Goal: Communication & Community: Answer question/provide support

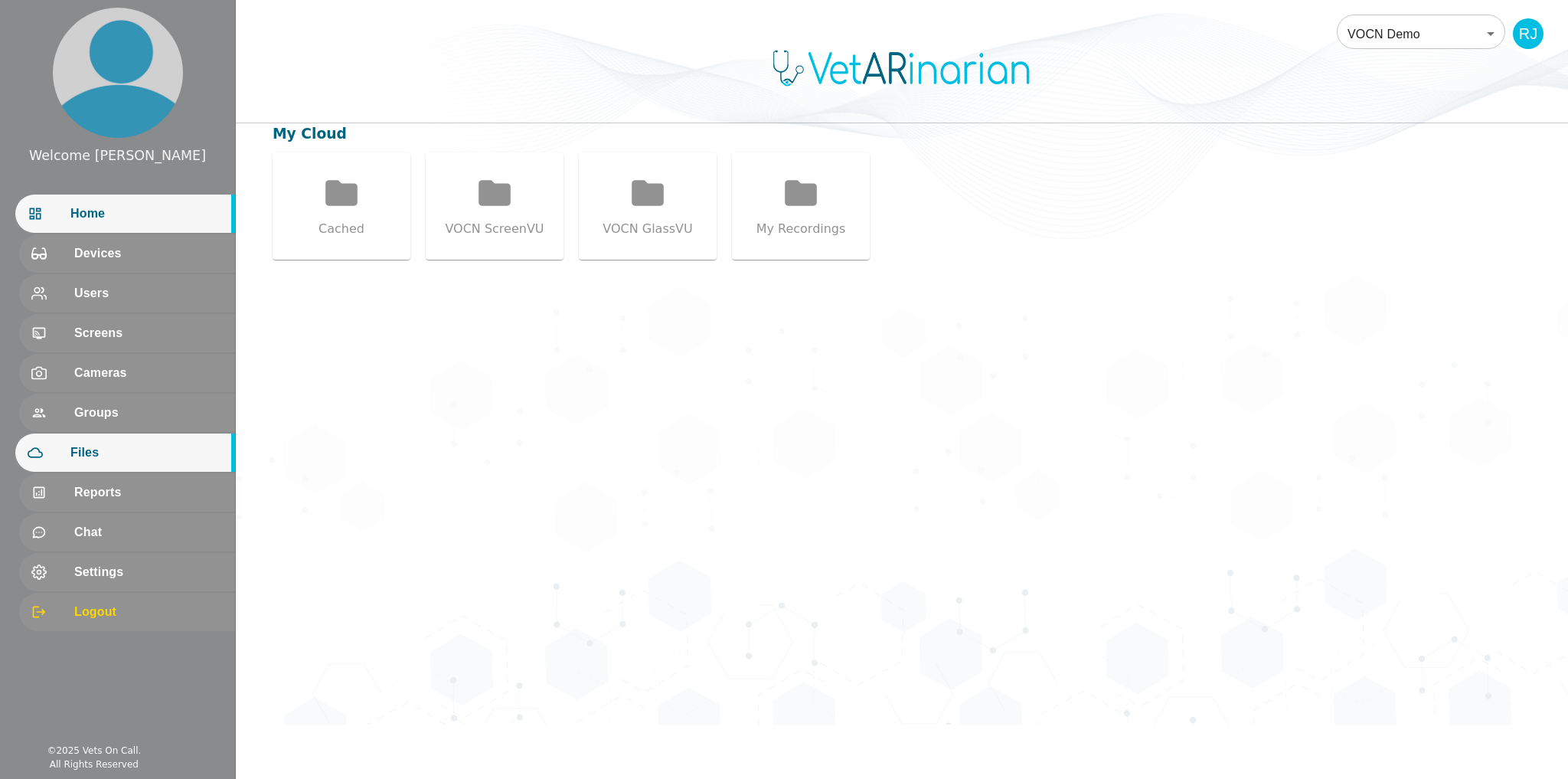
click at [113, 218] on span "Home" at bounding box center [147, 214] width 152 height 18
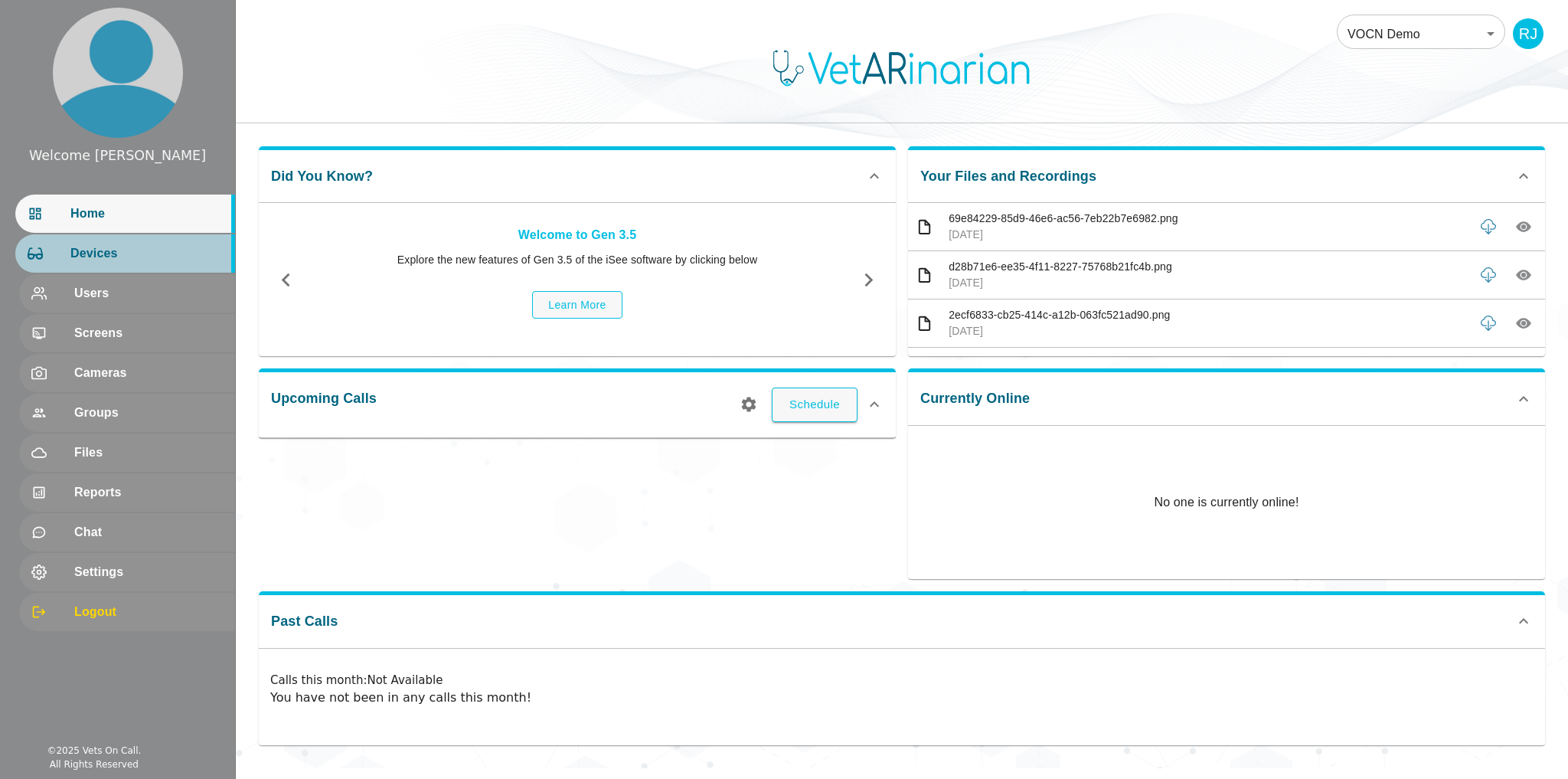
click at [54, 247] on div at bounding box center [49, 253] width 43 height 15
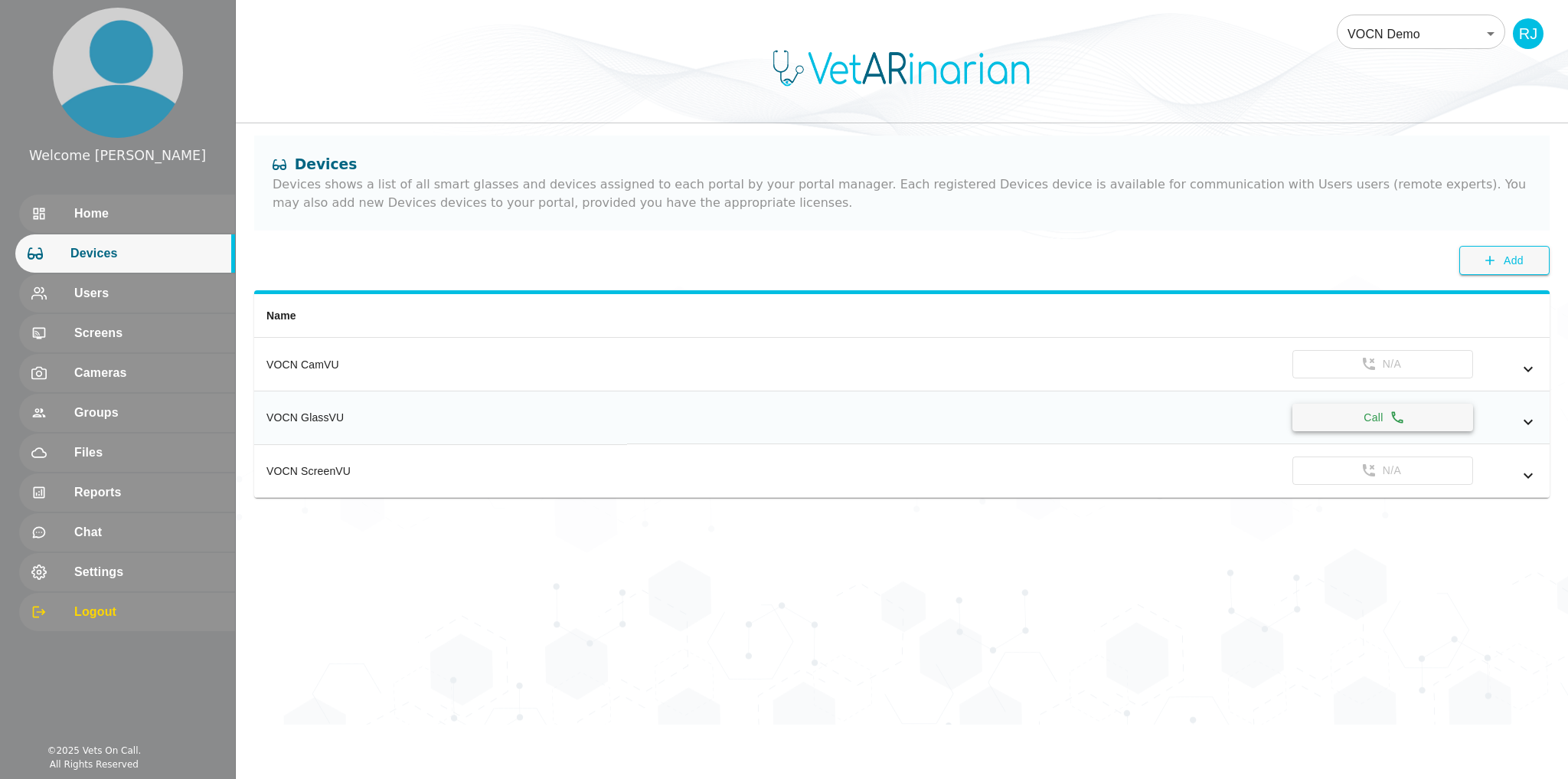
click at [1388, 427] on button "Call" at bounding box center [1383, 418] width 181 height 28
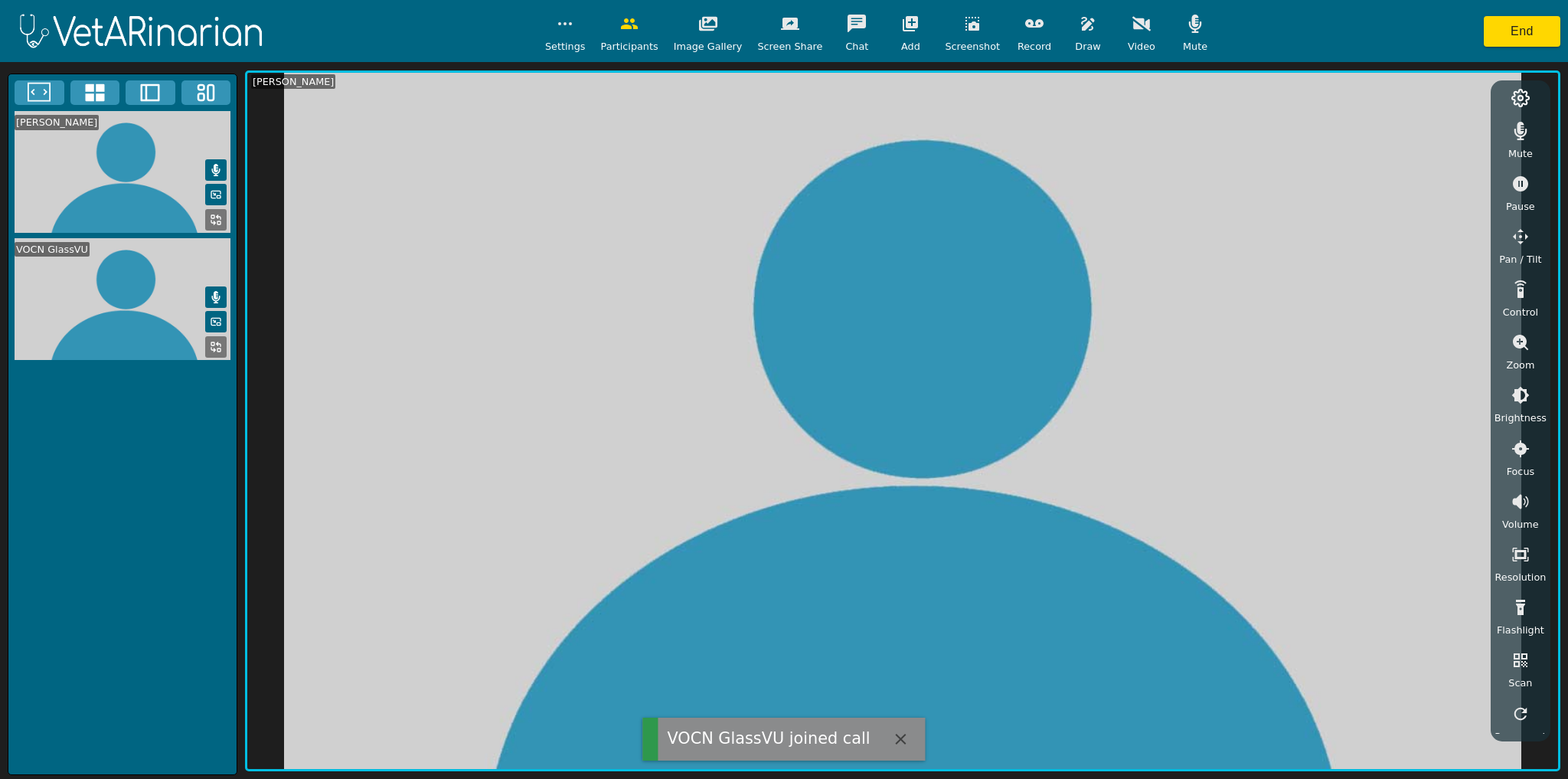
click at [1186, 24] on icon "button" at bounding box center [1195, 23] width 18 height 18
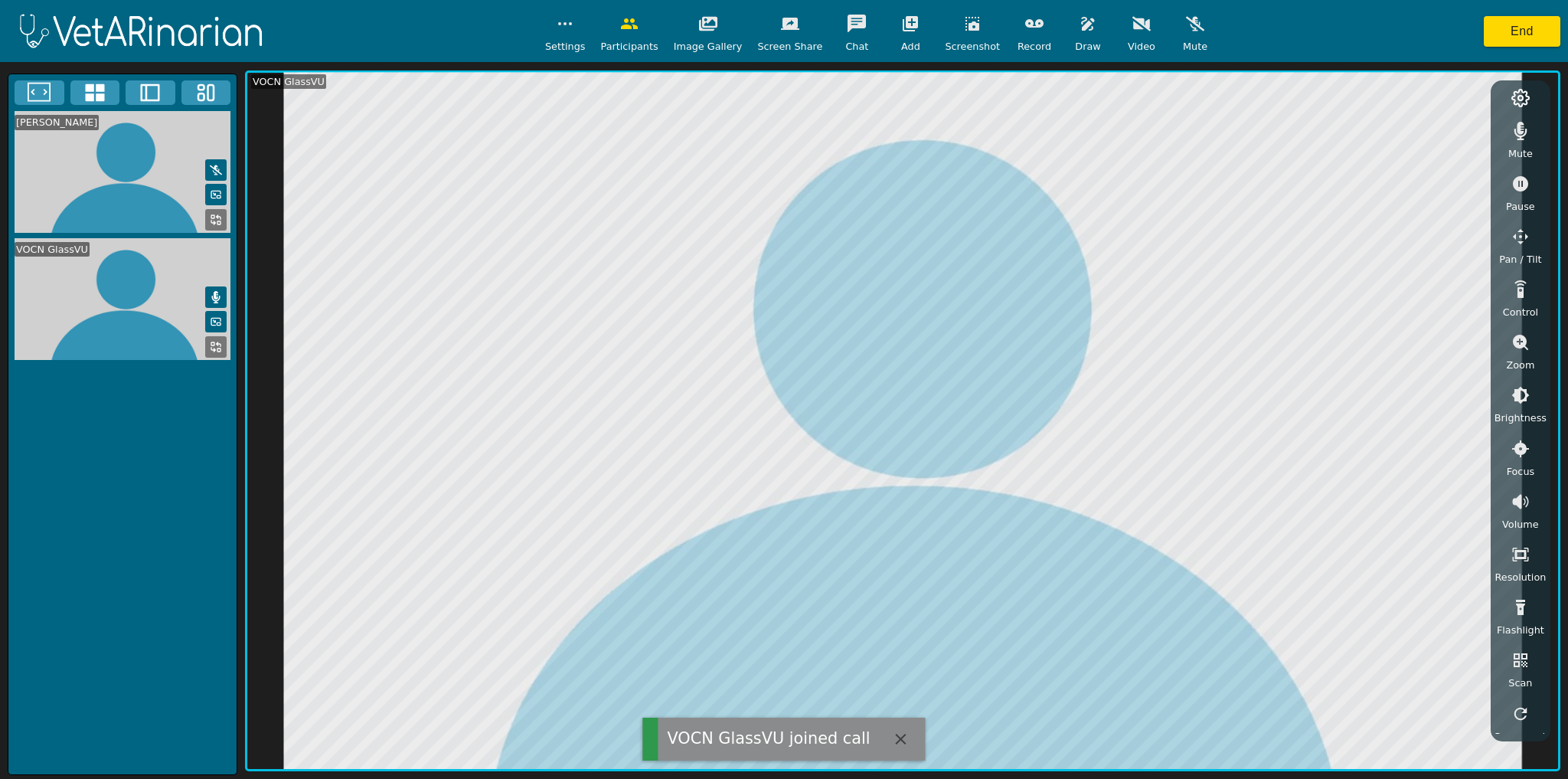
click at [1524, 128] on icon "button" at bounding box center [1521, 131] width 18 height 18
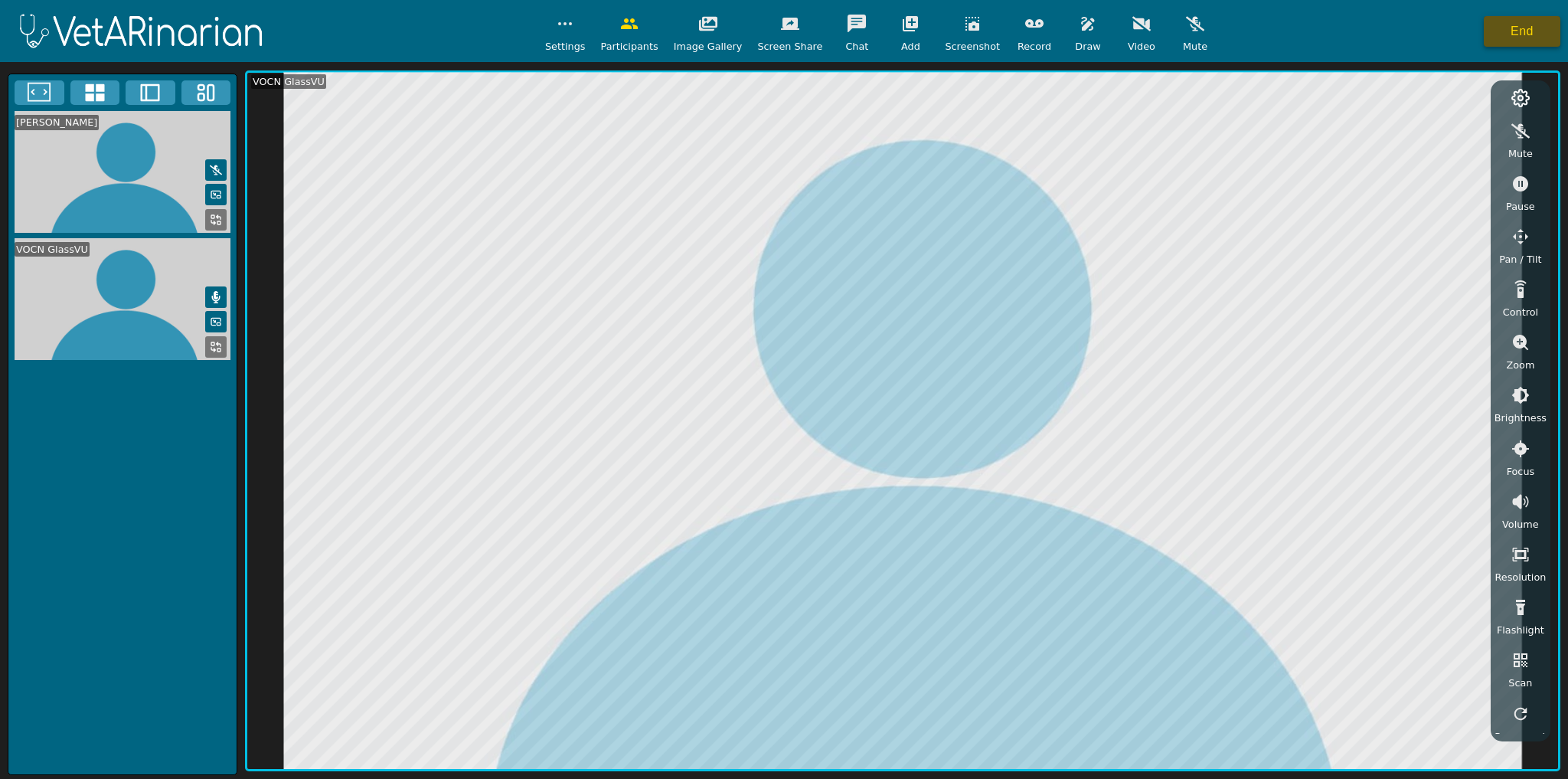
click at [1520, 27] on button "End" at bounding box center [1522, 31] width 76 height 31
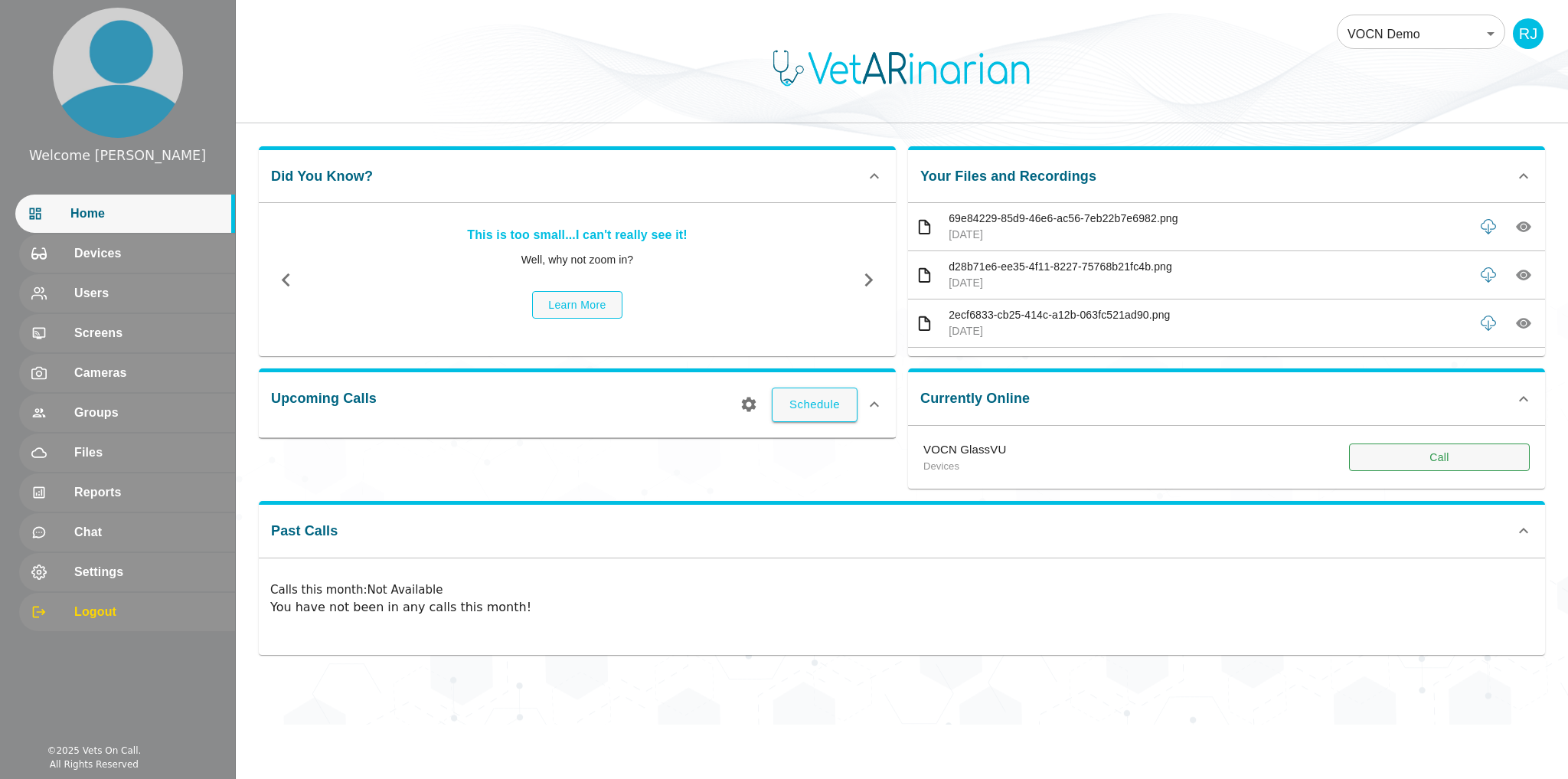
click at [1415, 457] on button "Call" at bounding box center [1440, 457] width 181 height 28
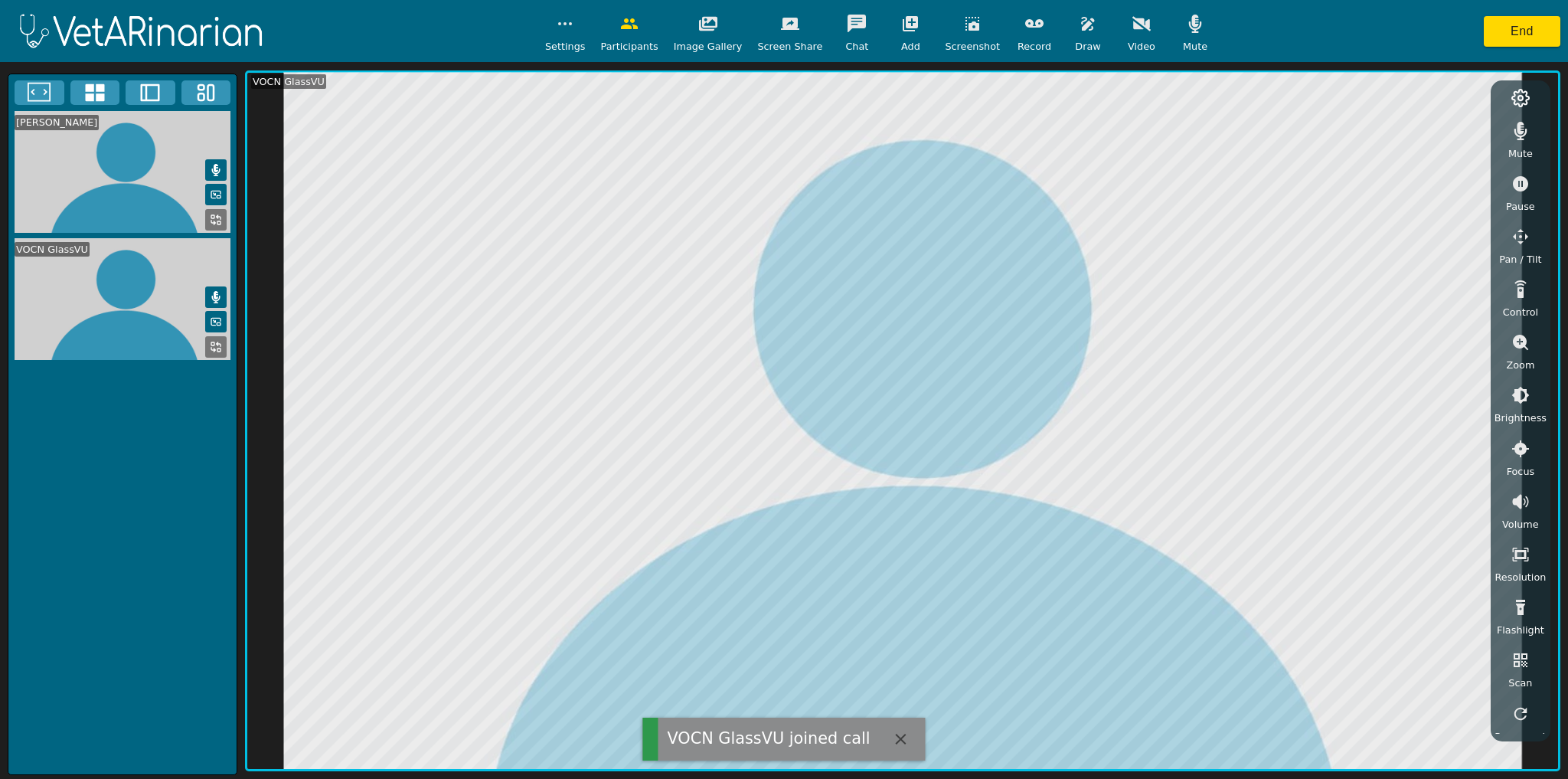
click at [1186, 31] on icon "button" at bounding box center [1195, 23] width 18 height 18
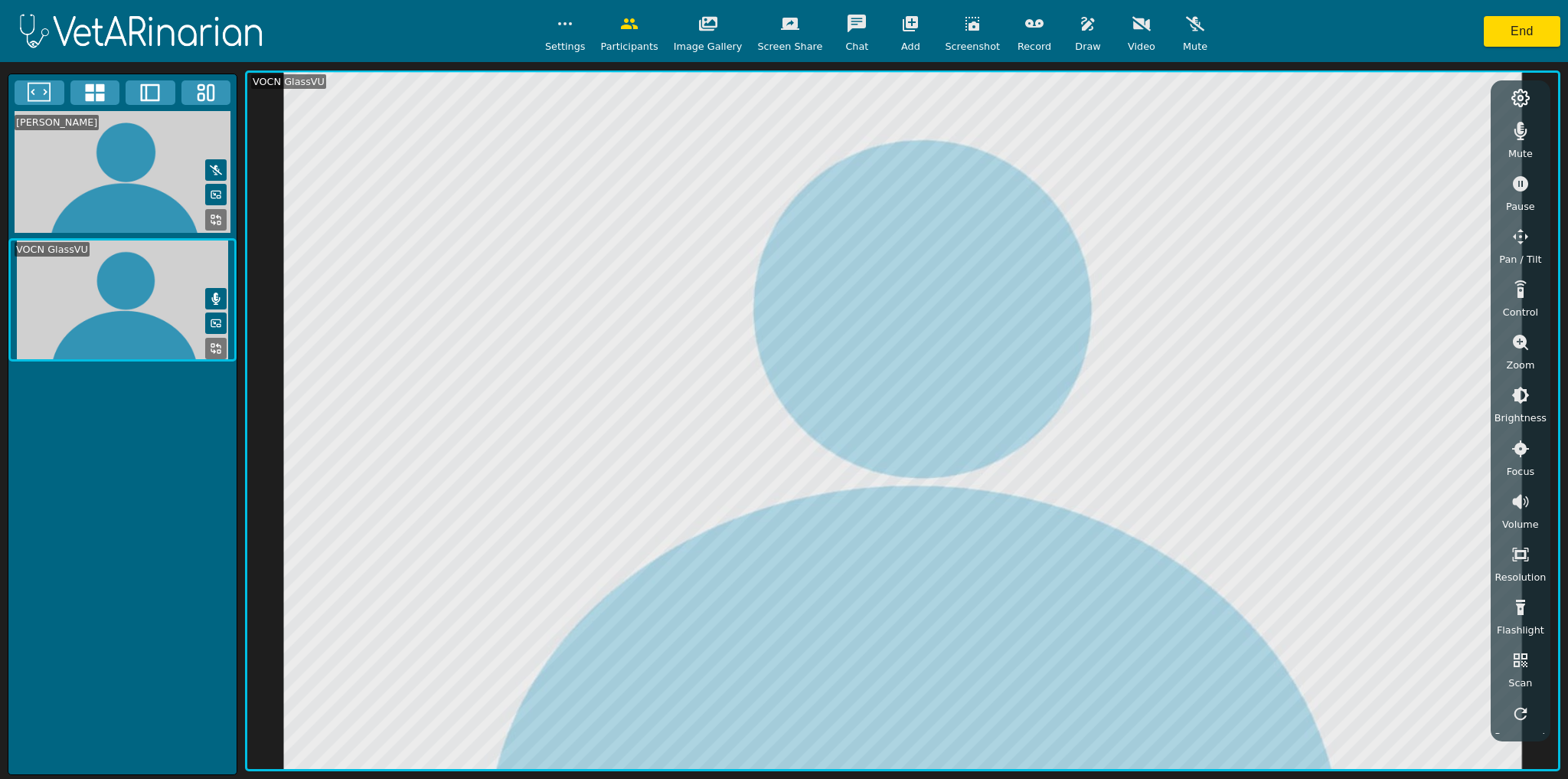
click at [1526, 142] on button "button" at bounding box center [1521, 131] width 39 height 31
click at [1186, 32] on icon "button" at bounding box center [1195, 23] width 18 height 18
click at [1524, 340] on icon "button" at bounding box center [1520, 342] width 15 height 15
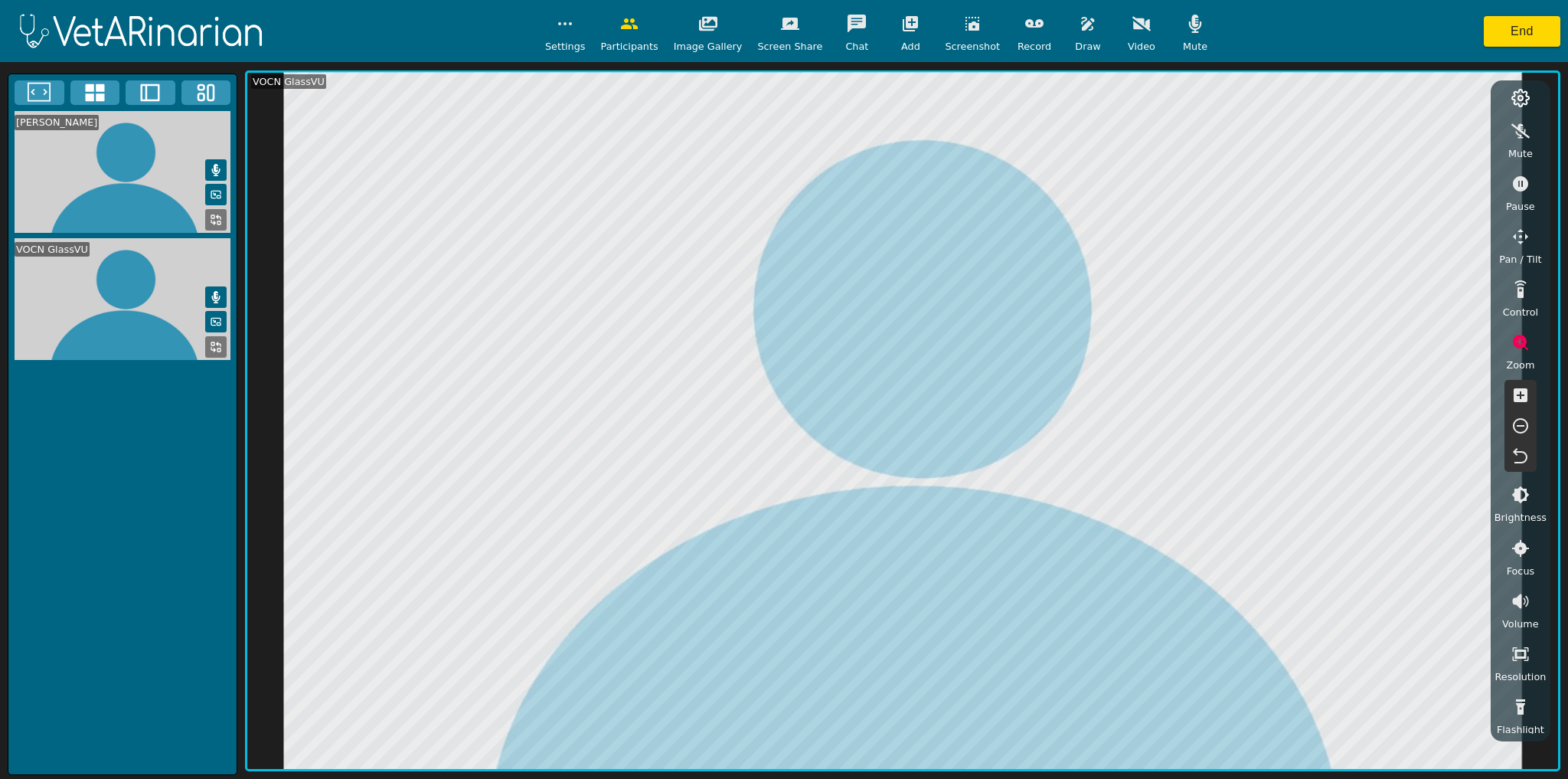
click at [1519, 397] on icon "button" at bounding box center [1520, 395] width 13 height 13
click at [781, 31] on icon "button" at bounding box center [790, 23] width 18 height 18
click at [784, 37] on button "button" at bounding box center [791, 23] width 39 height 31
click at [788, 35] on button "button" at bounding box center [791, 23] width 39 height 31
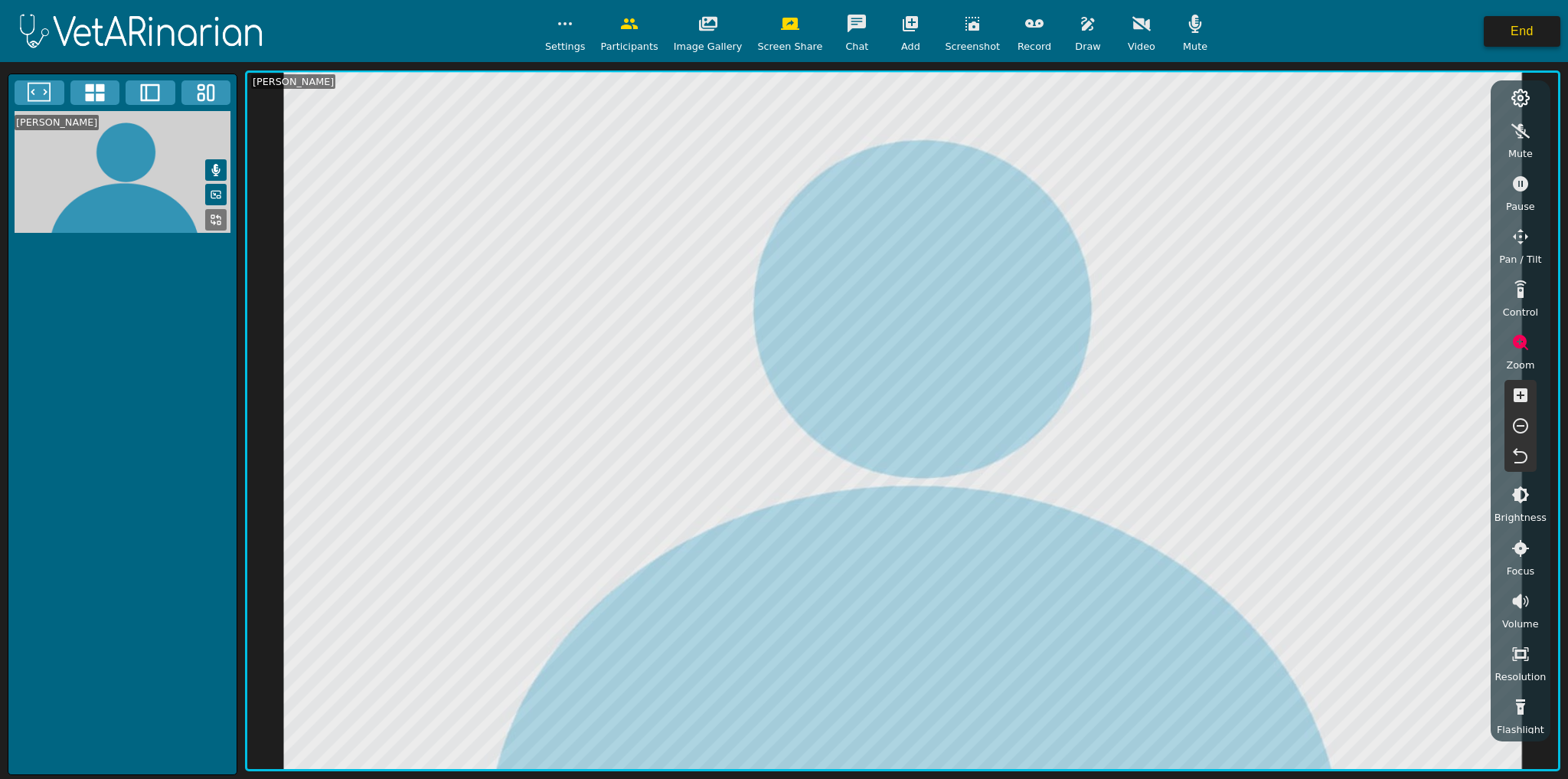
click at [1512, 31] on button "End" at bounding box center [1522, 31] width 76 height 31
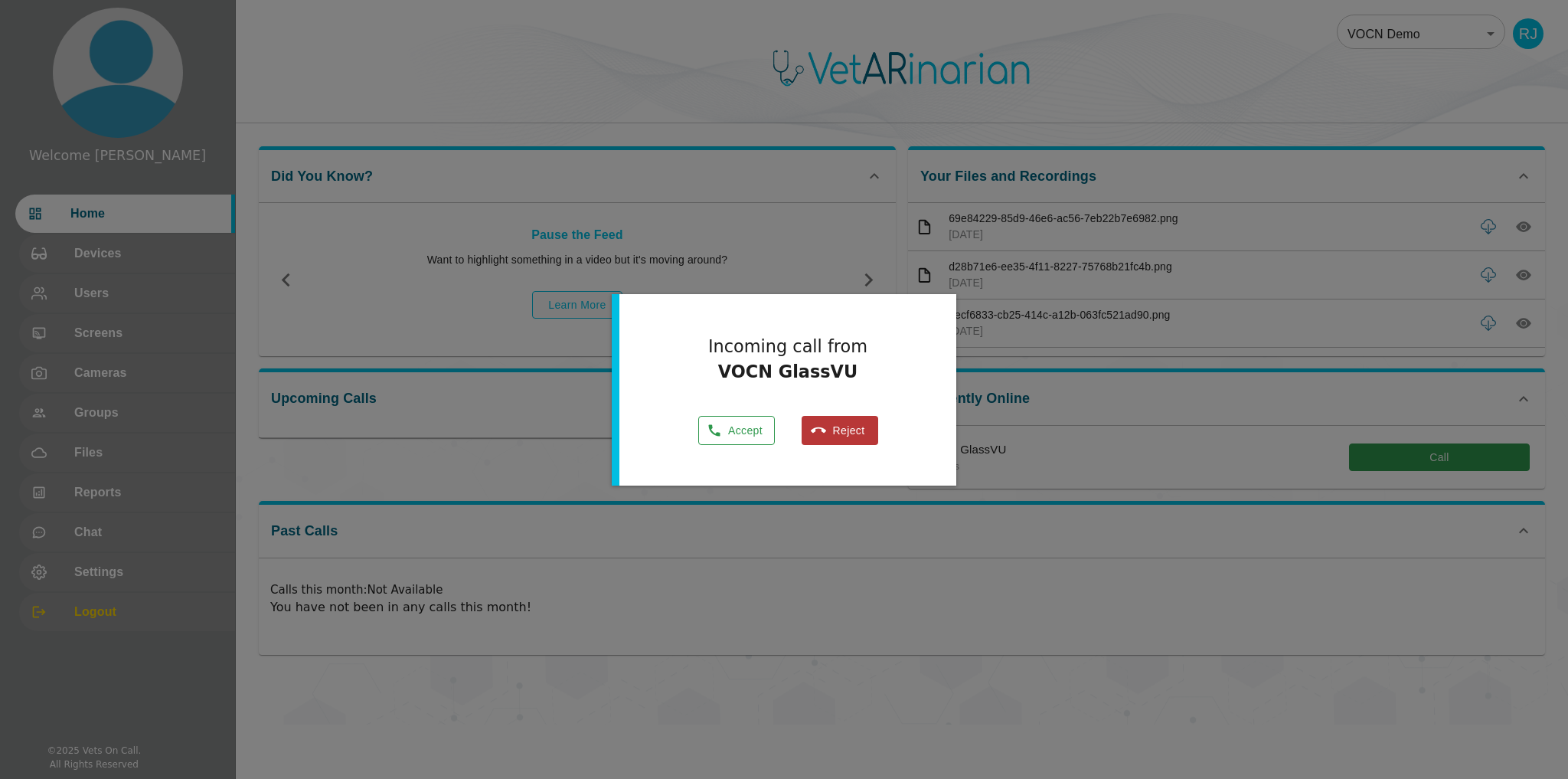
click at [760, 431] on button "Accept" at bounding box center [736, 431] width 76 height 30
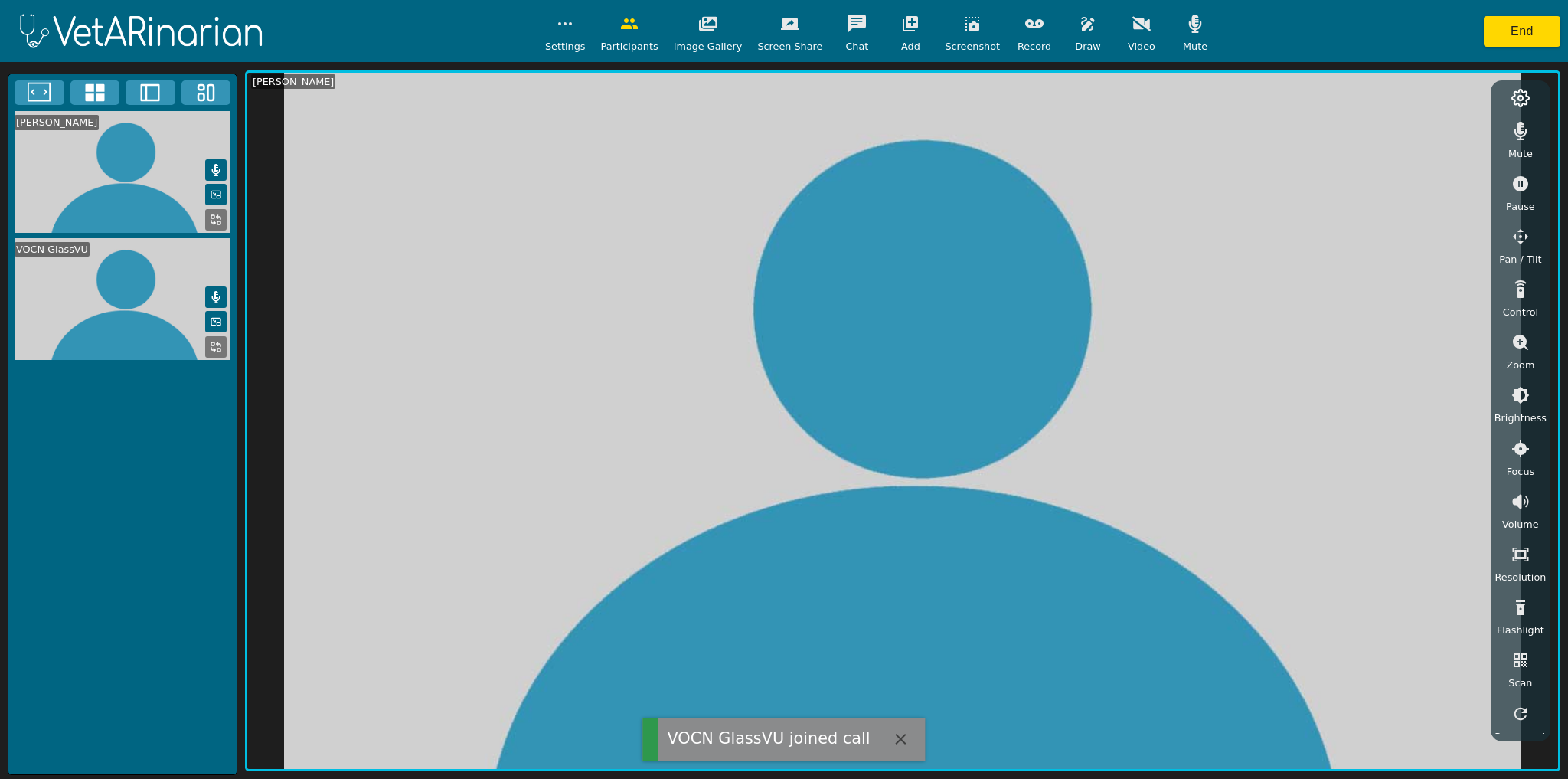
click at [1186, 21] on icon "button" at bounding box center [1195, 23] width 18 height 18
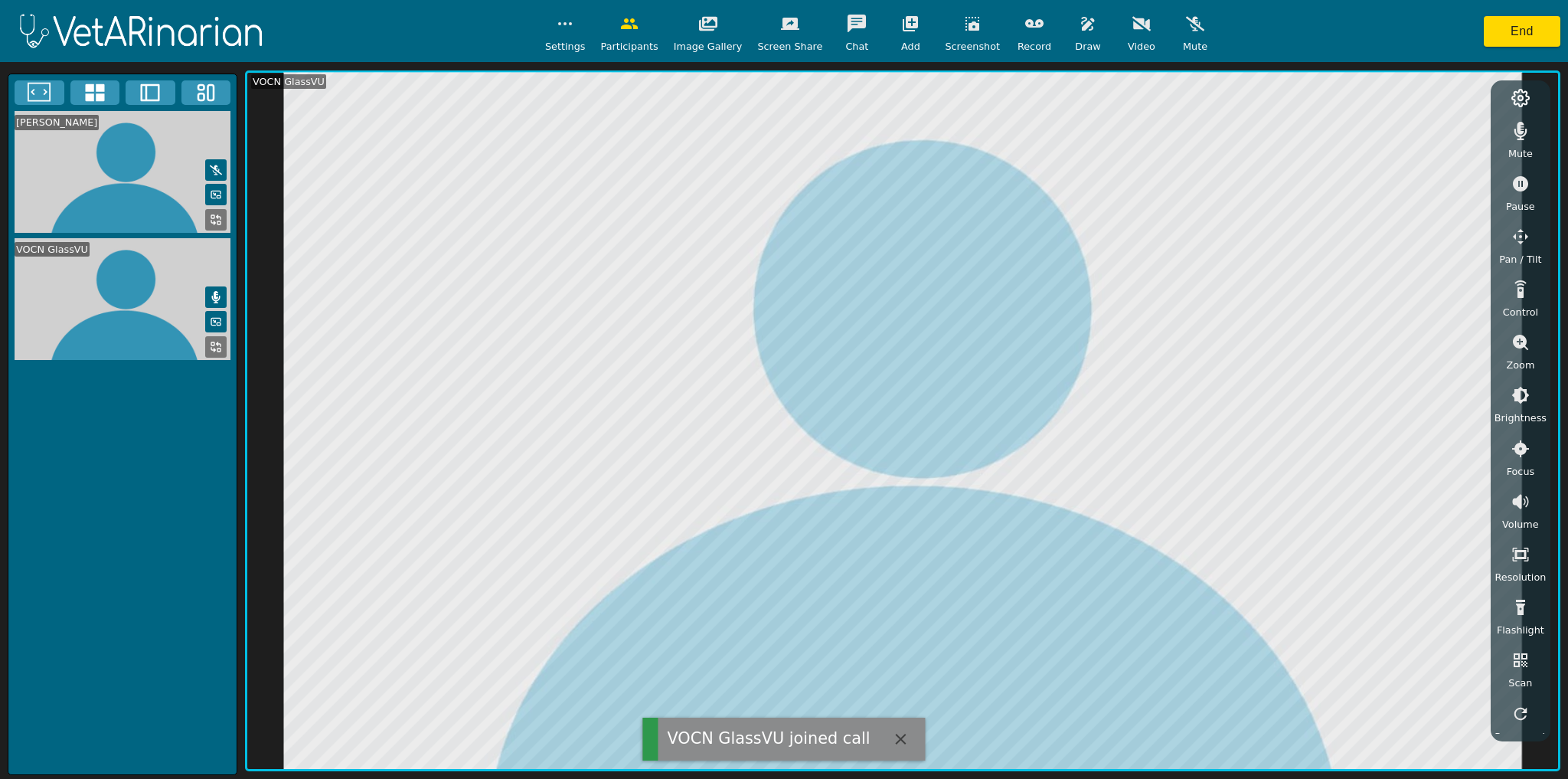
click at [787, 34] on button "button" at bounding box center [791, 23] width 39 height 31
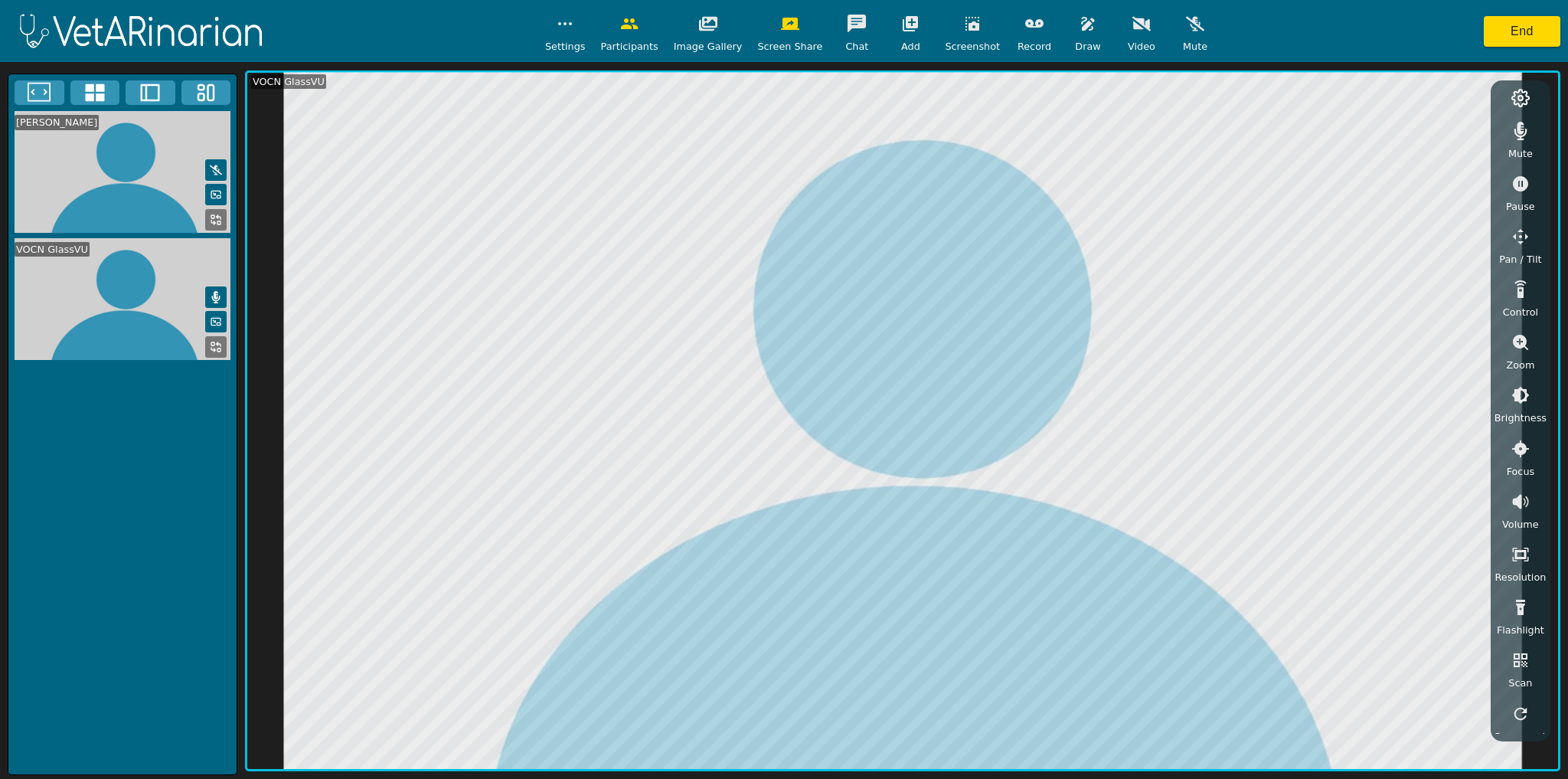
click at [209, 214] on button at bounding box center [216, 220] width 22 height 22
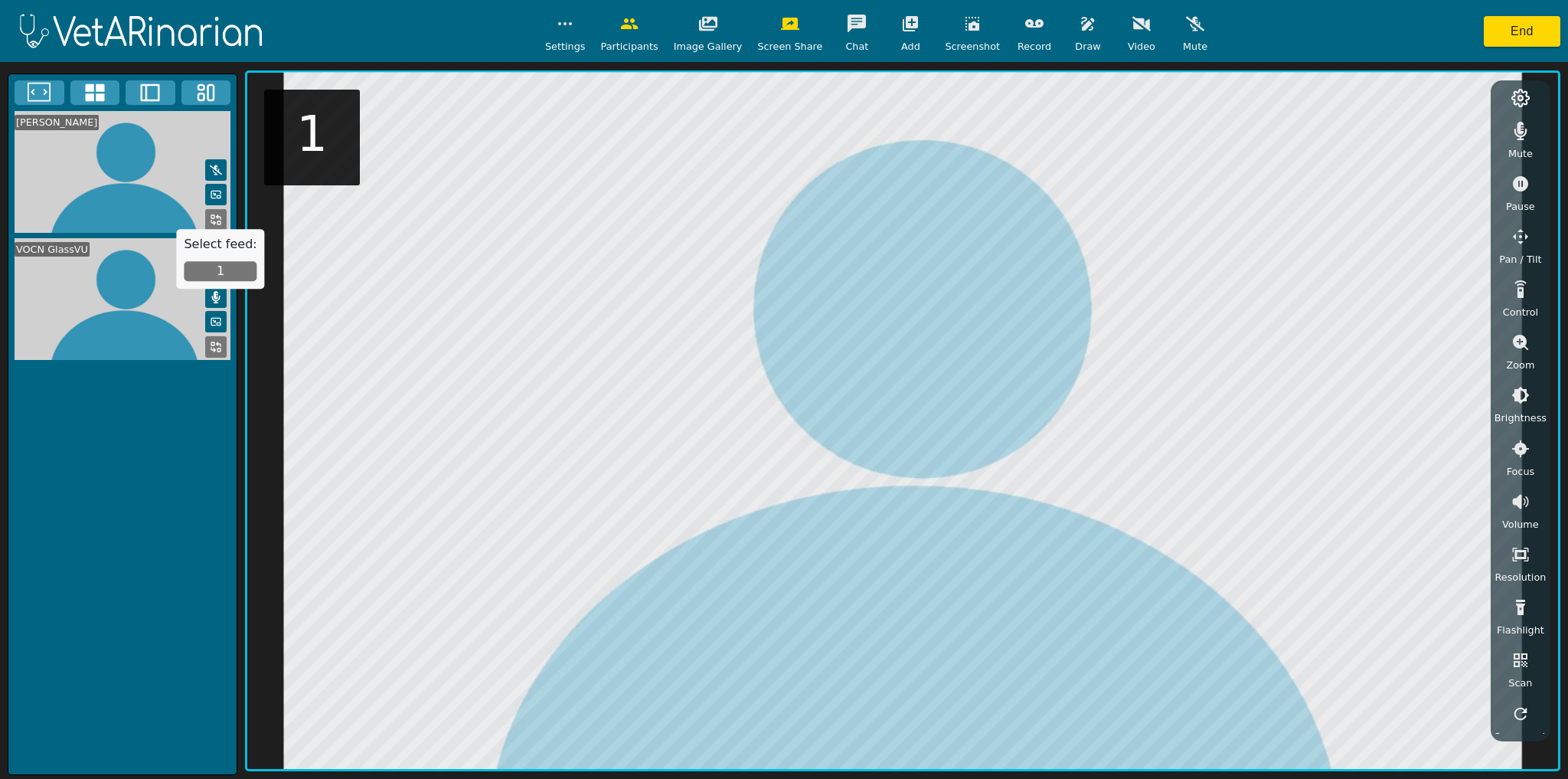
click at [214, 263] on button "1" at bounding box center [219, 271] width 73 height 20
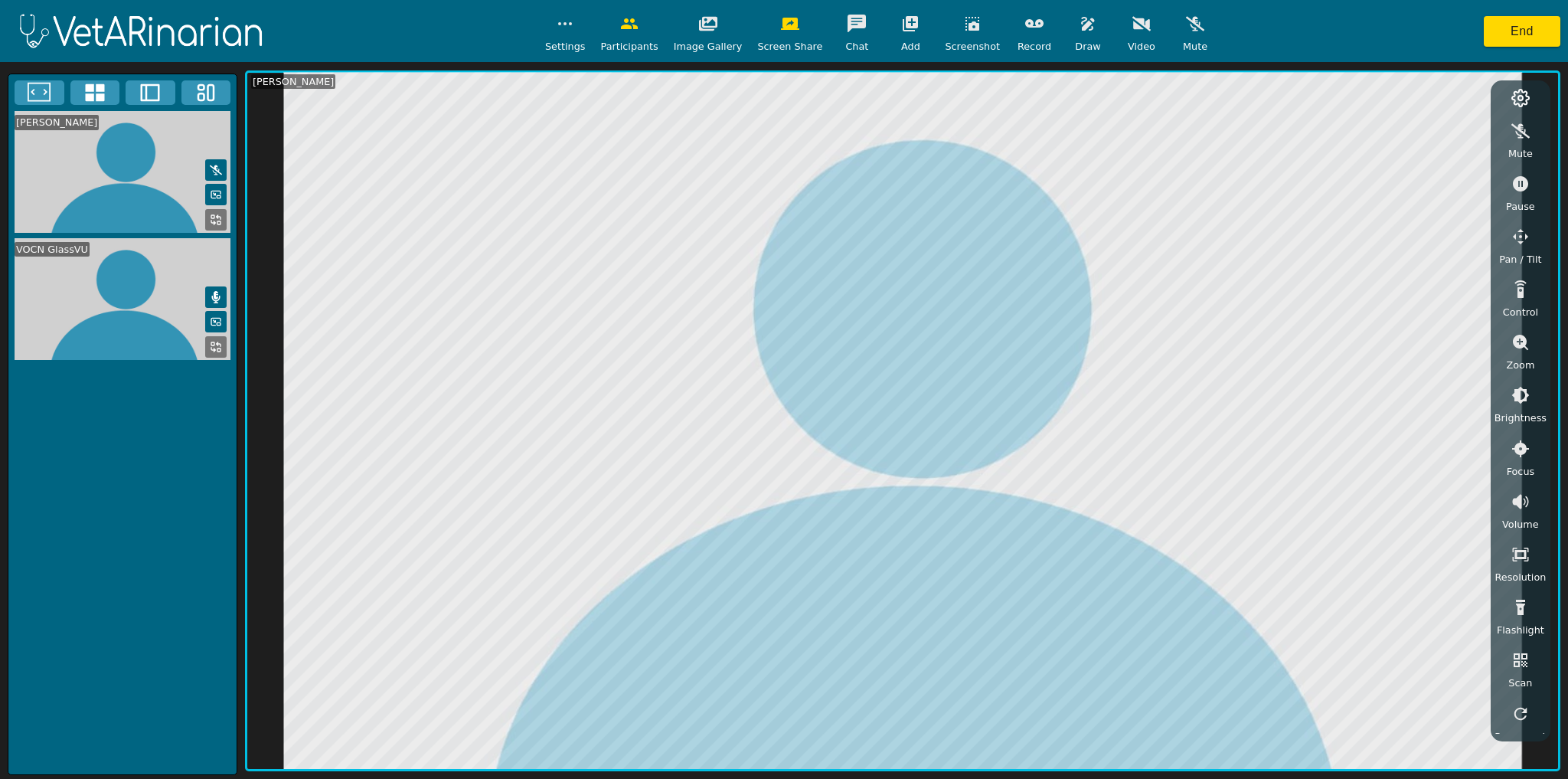
click at [700, 32] on button "button" at bounding box center [709, 23] width 39 height 31
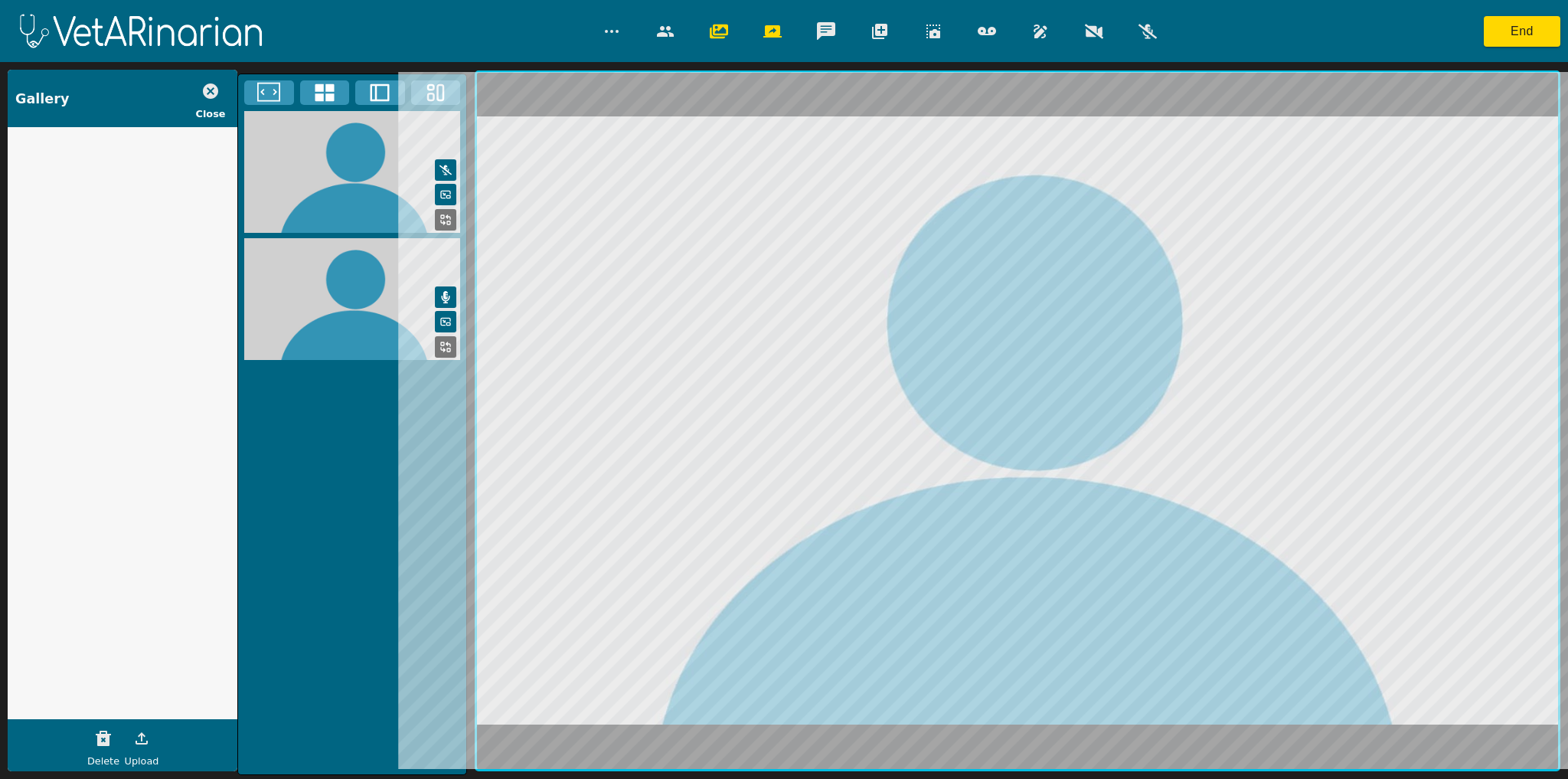
click at [133, 735] on icon "button" at bounding box center [142, 738] width 18 height 18
click at [147, 743] on icon "button" at bounding box center [142, 738] width 18 height 18
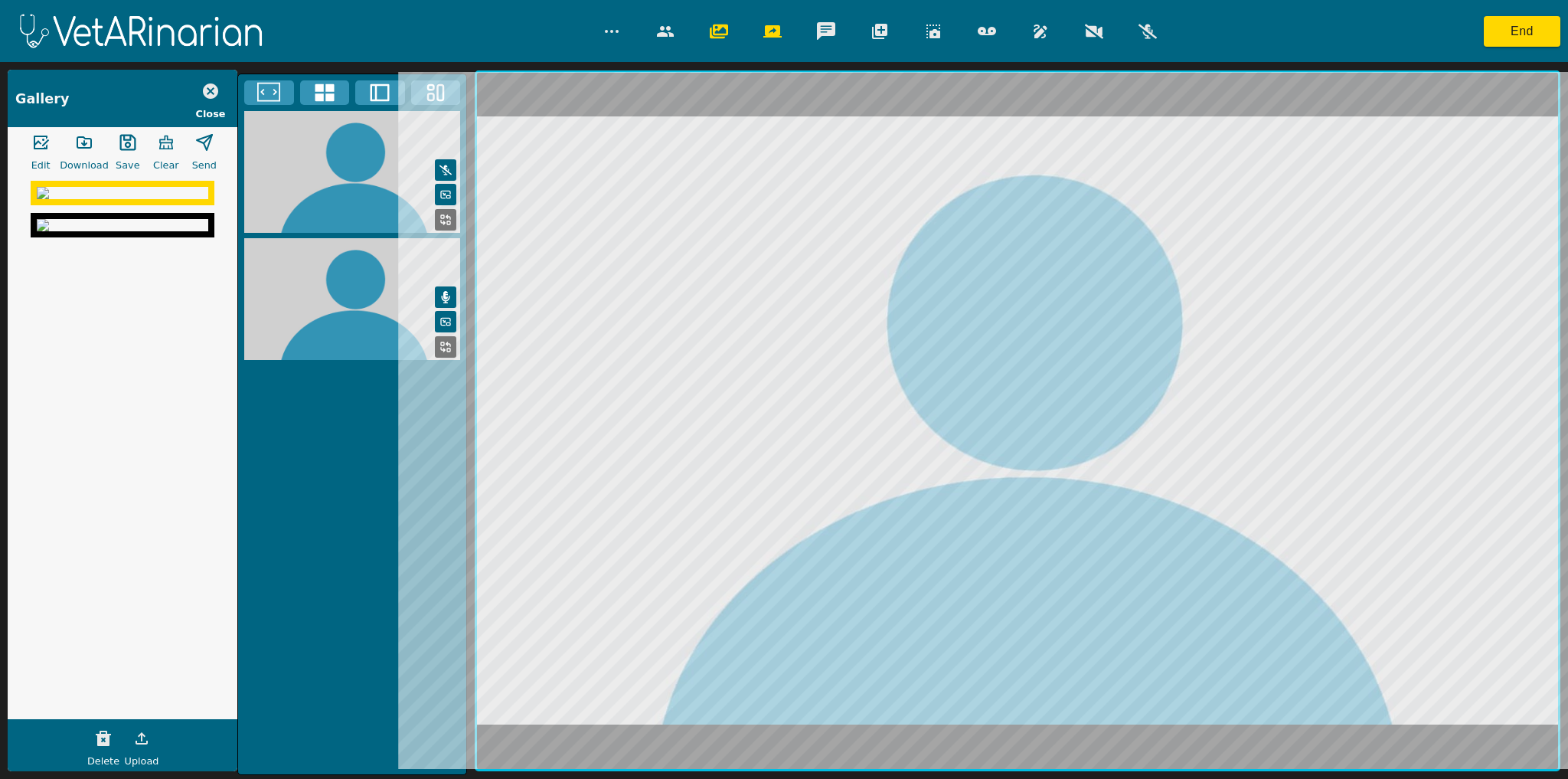
drag, startPoint x: 123, startPoint y: 227, endPoint x: 28, endPoint y: 211, distance: 96.3
click at [111, 227] on img at bounding box center [122, 224] width 172 height 13
click at [49, 196] on img at bounding box center [122, 193] width 172 height 13
click at [48, 228] on img at bounding box center [122, 224] width 172 height 13
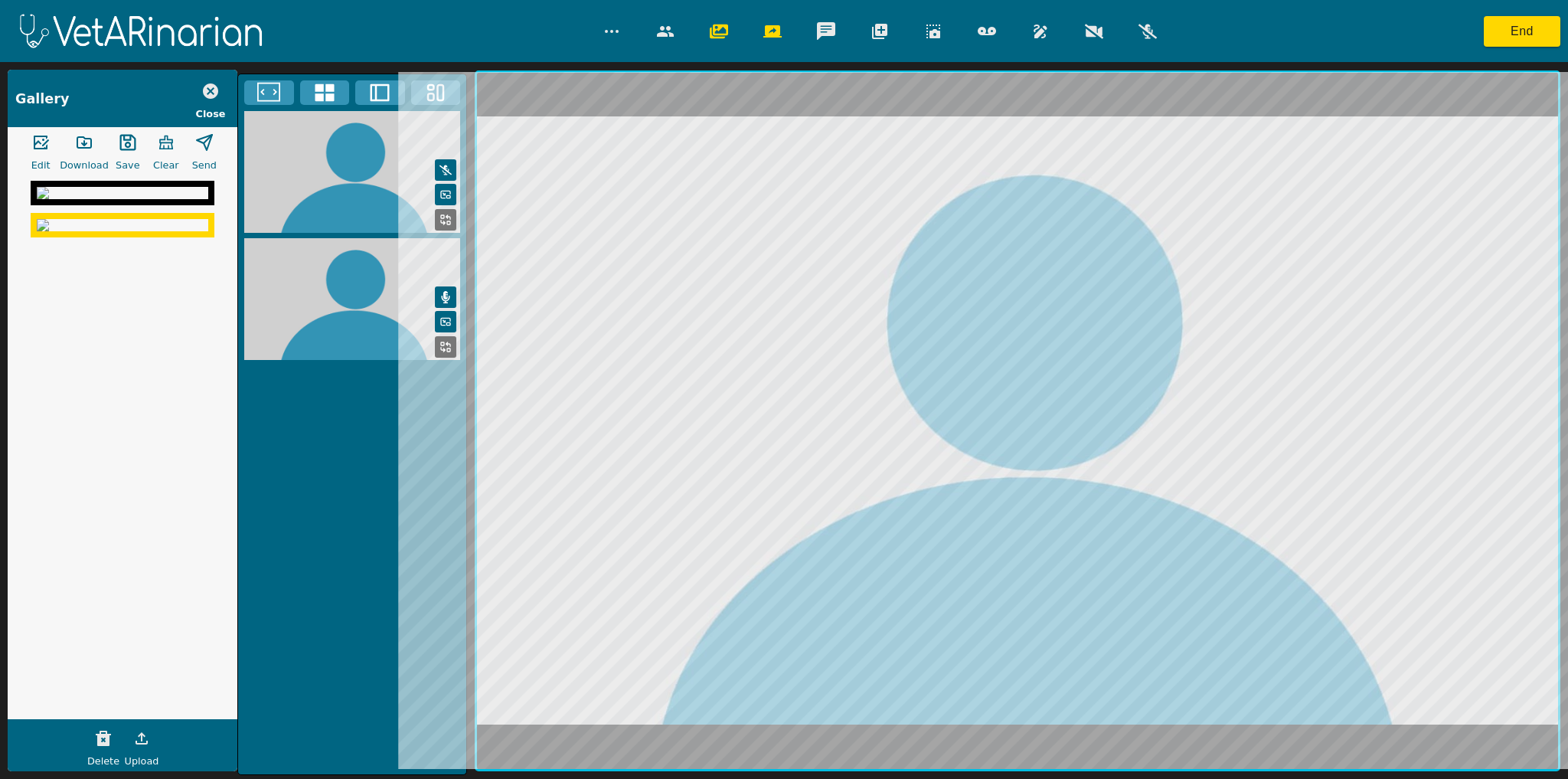
click at [166, 147] on icon "button" at bounding box center [166, 142] width 18 height 18
click at [214, 92] on icon "button" at bounding box center [210, 91] width 15 height 15
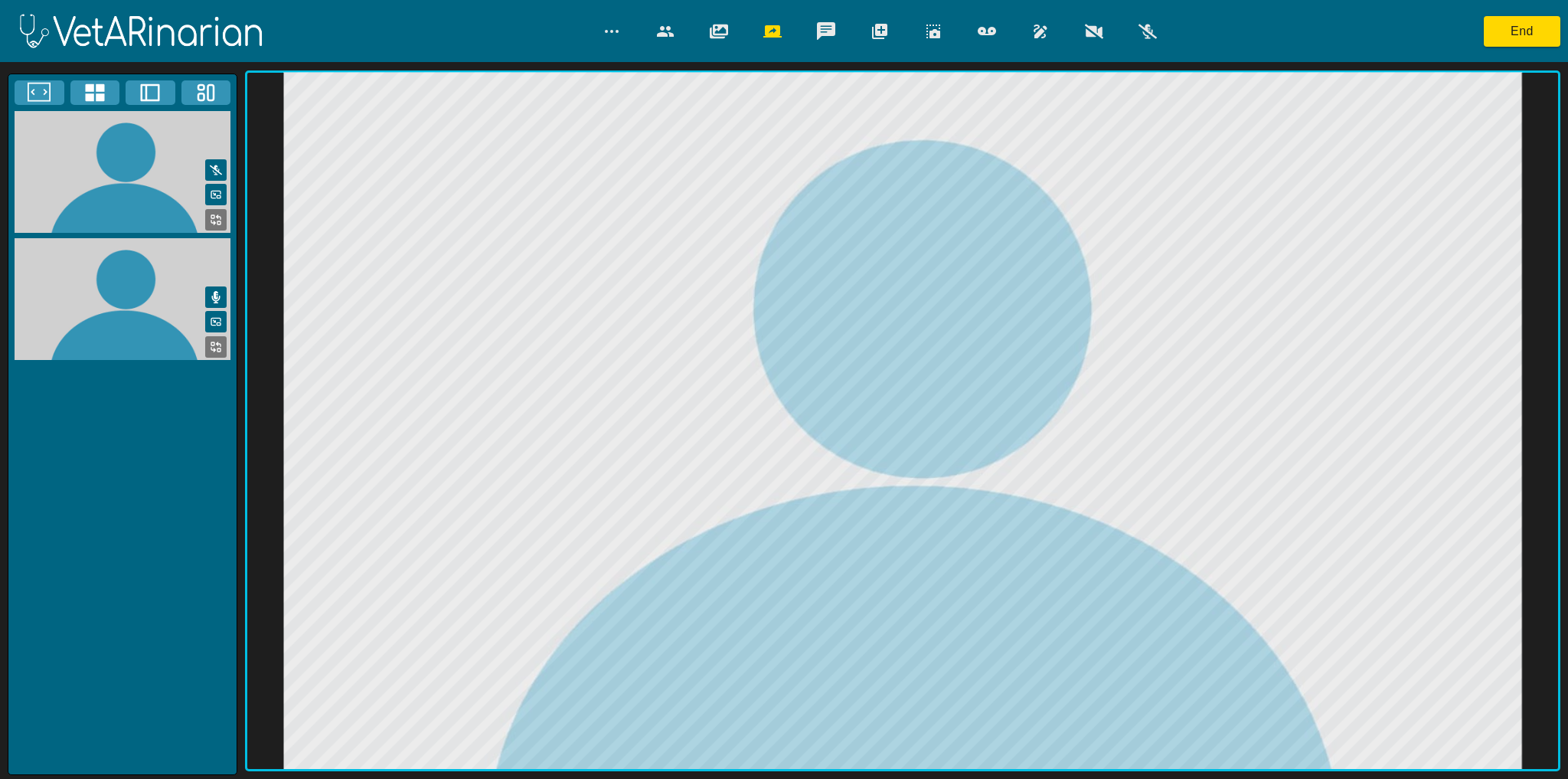
click at [1047, 31] on icon "button" at bounding box center [1040, 32] width 18 height 18
click at [1134, 88] on icon "button" at bounding box center [1137, 89] width 18 height 13
click at [1133, 85] on icon "button" at bounding box center [1137, 89] width 18 height 13
click at [1040, 31] on icon "button" at bounding box center [1040, 31] width 13 height 13
click at [989, 31] on icon "button" at bounding box center [987, 31] width 18 height 8
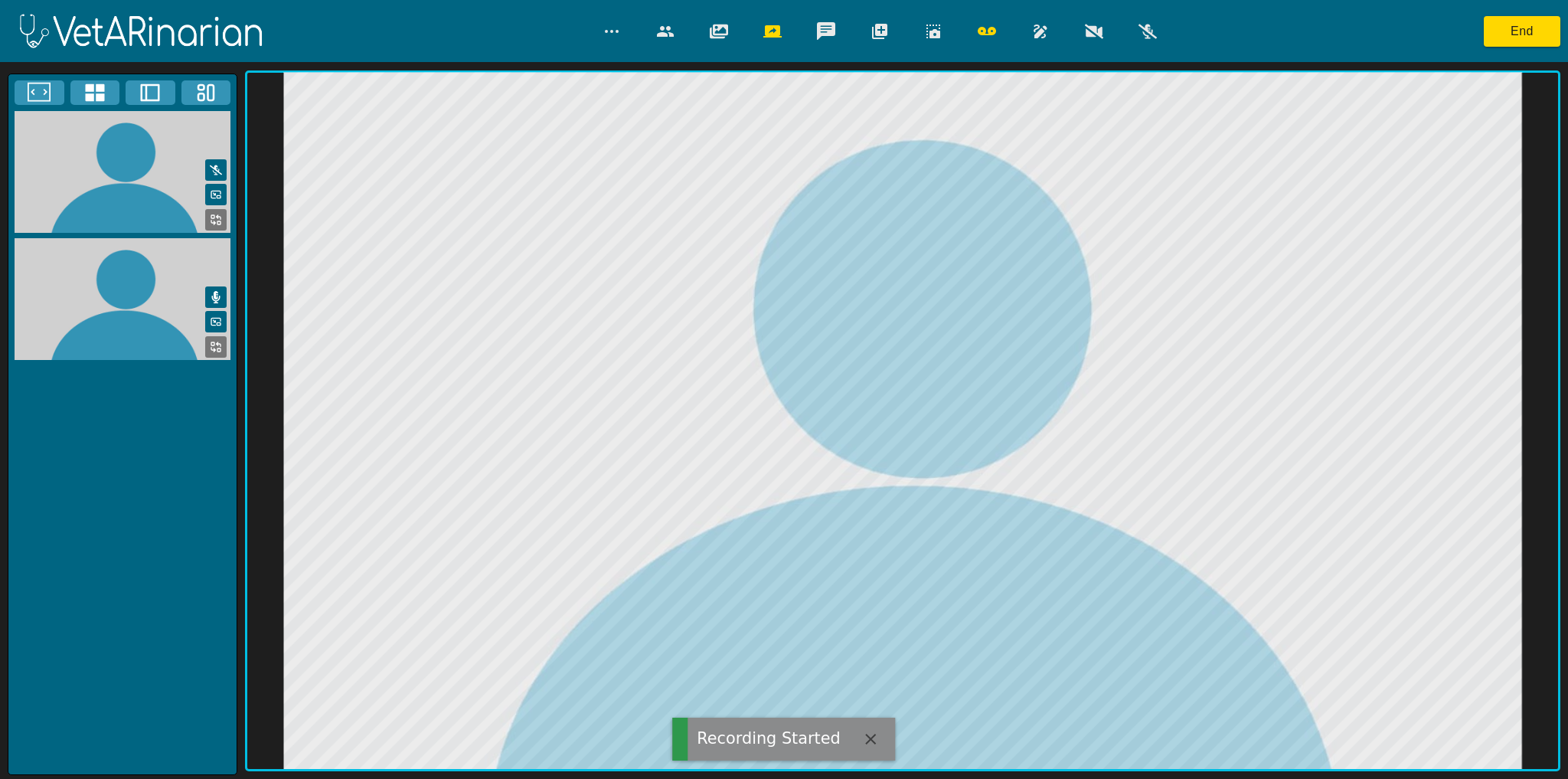
click at [666, 31] on icon "button" at bounding box center [665, 32] width 18 height 18
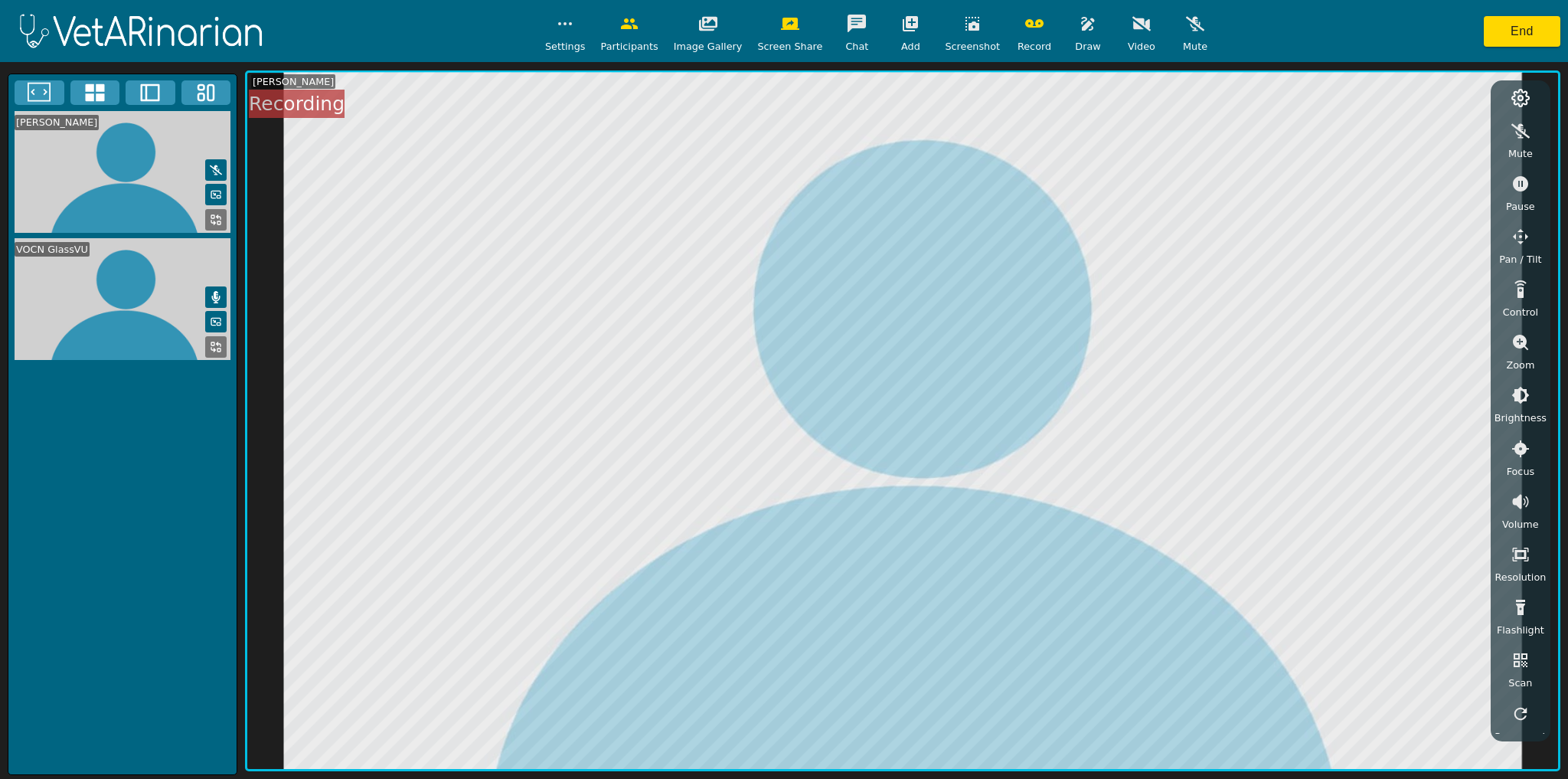
click at [707, 28] on icon "button" at bounding box center [709, 23] width 18 height 14
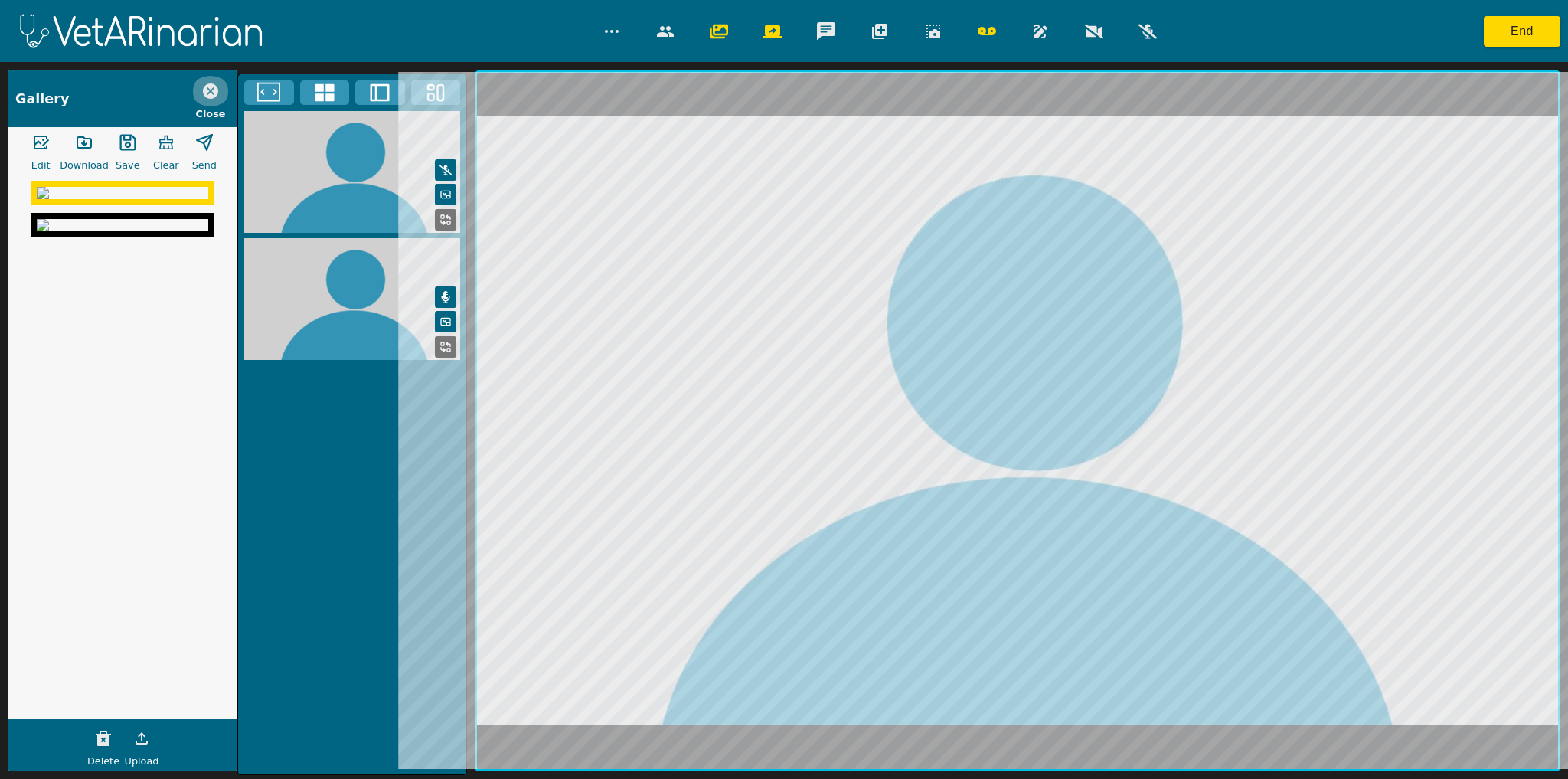
click at [219, 91] on icon "button" at bounding box center [210, 91] width 18 height 18
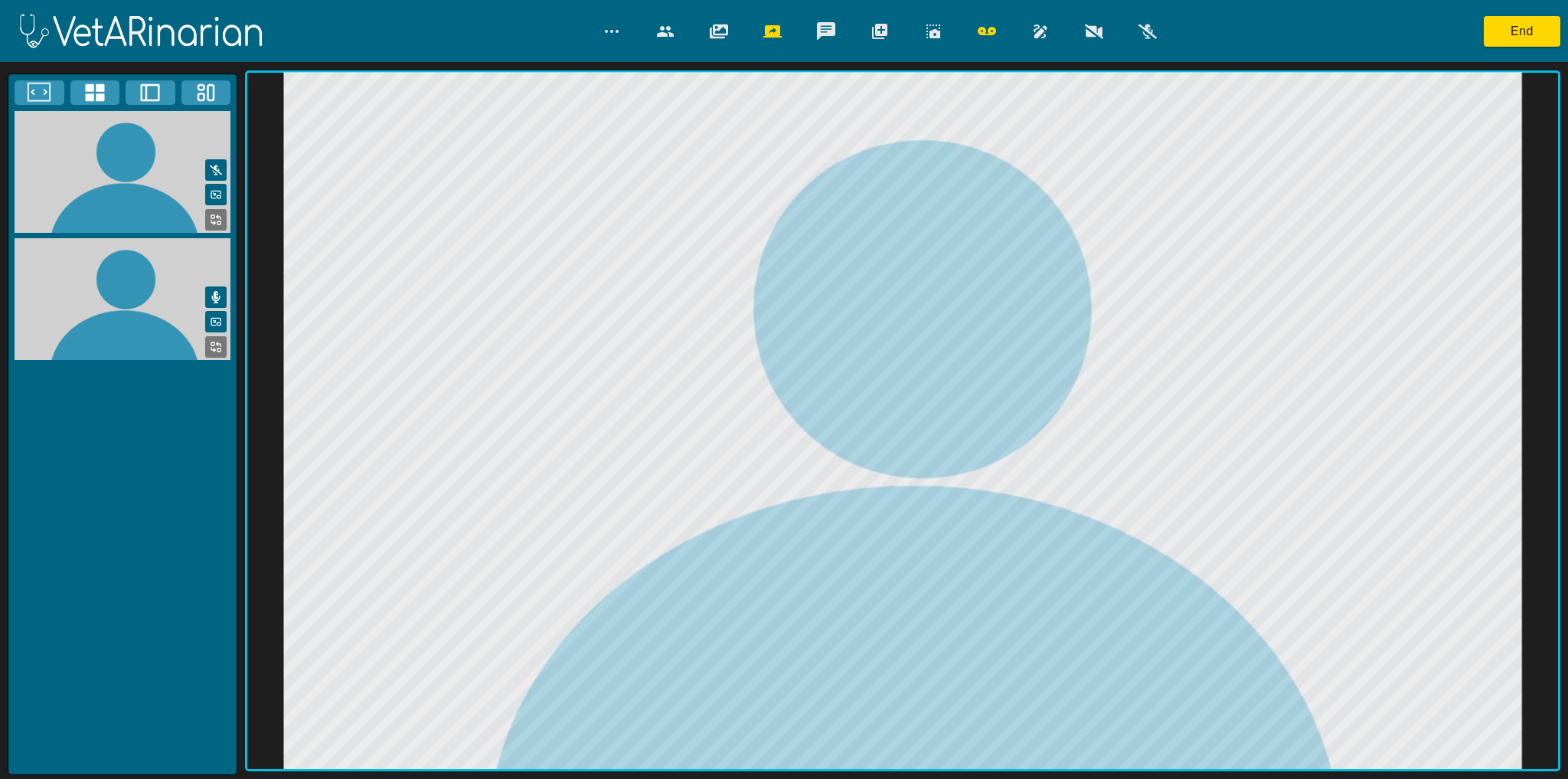
click at [993, 37] on icon "button" at bounding box center [987, 32] width 18 height 18
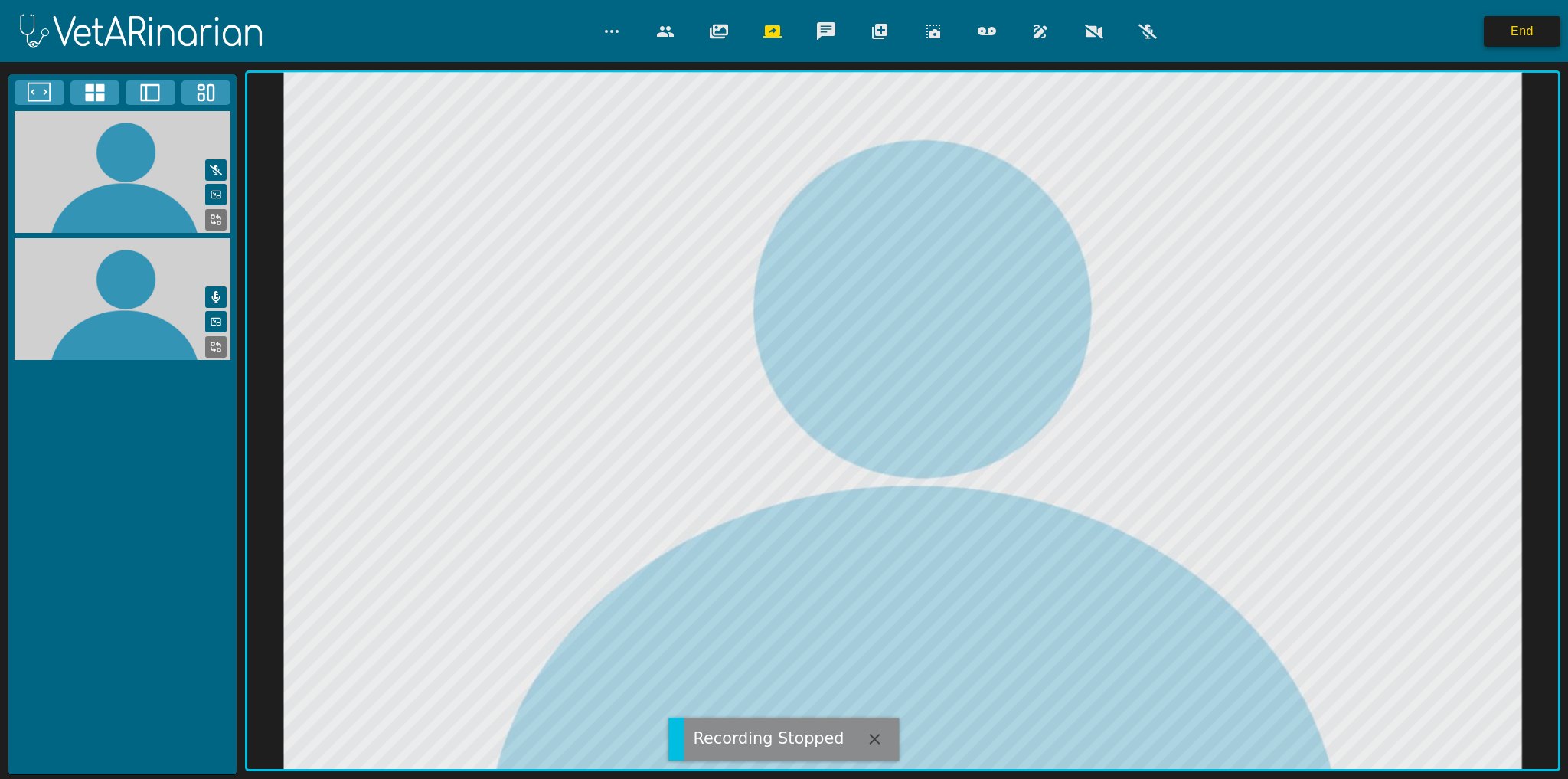
click at [1524, 30] on button "End" at bounding box center [1522, 31] width 76 height 31
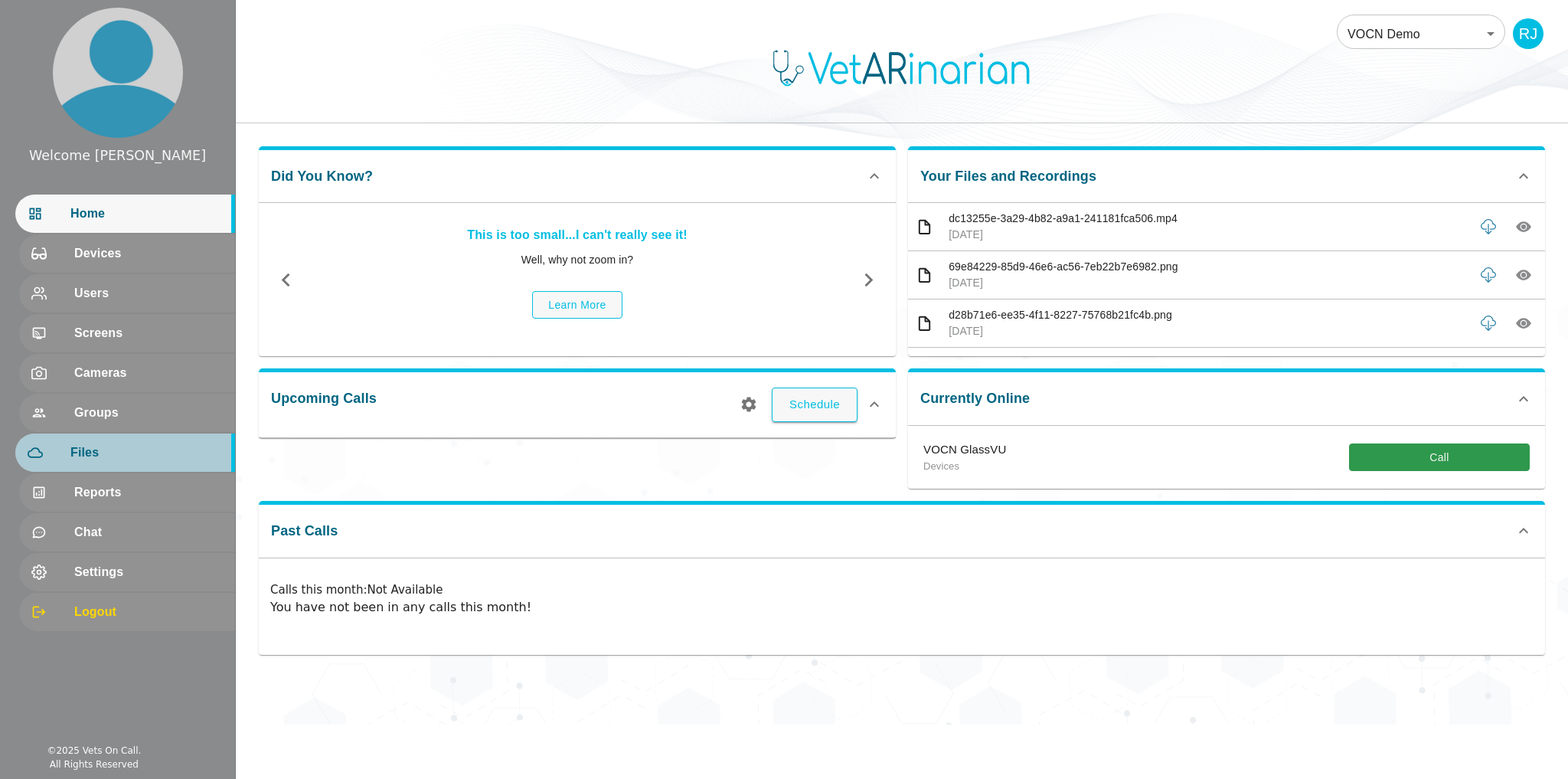
click at [94, 447] on span "Files" at bounding box center [147, 452] width 152 height 18
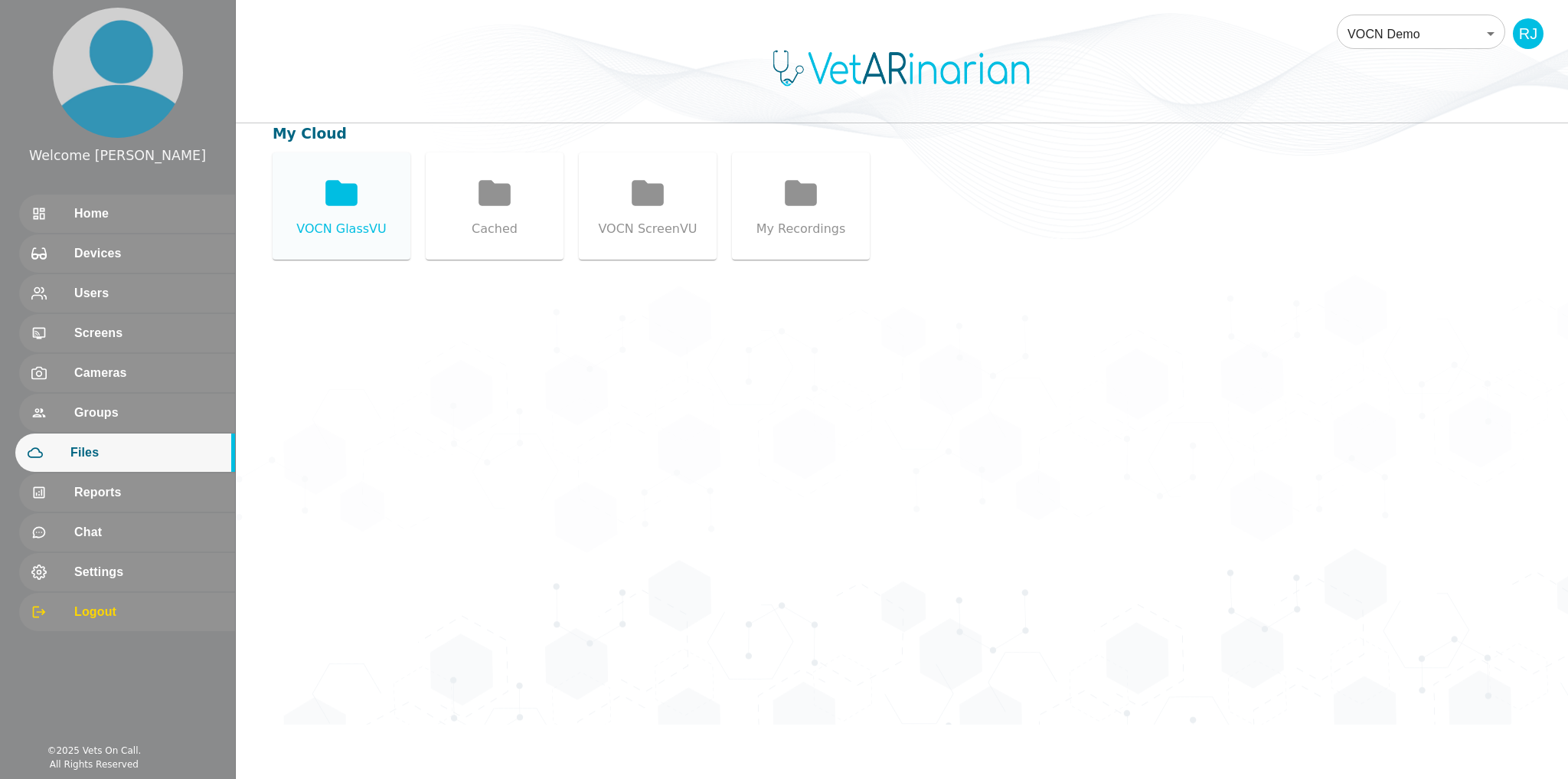
click at [361, 208] on div "VOCN GlassVU" at bounding box center [341, 206] width 138 height 107
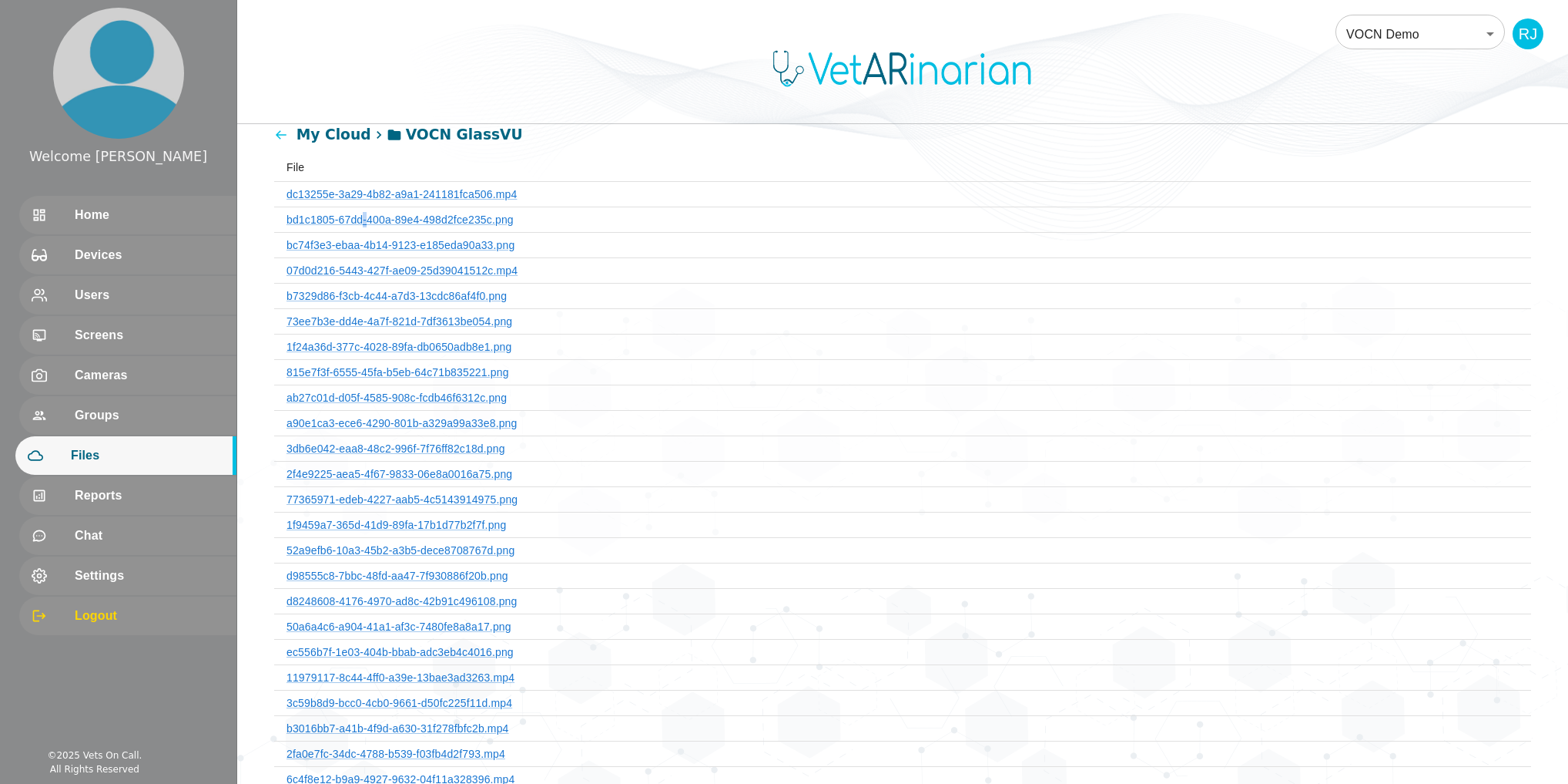
click at [363, 209] on th "bd1c1805-67dd-400a-89e4-498d2fce235c.png" at bounding box center [902, 219] width 1257 height 25
click at [372, 193] on link "dc13255e-3a29-4b82-a9a1-241181fca506.mp4" at bounding box center [401, 194] width 230 height 13
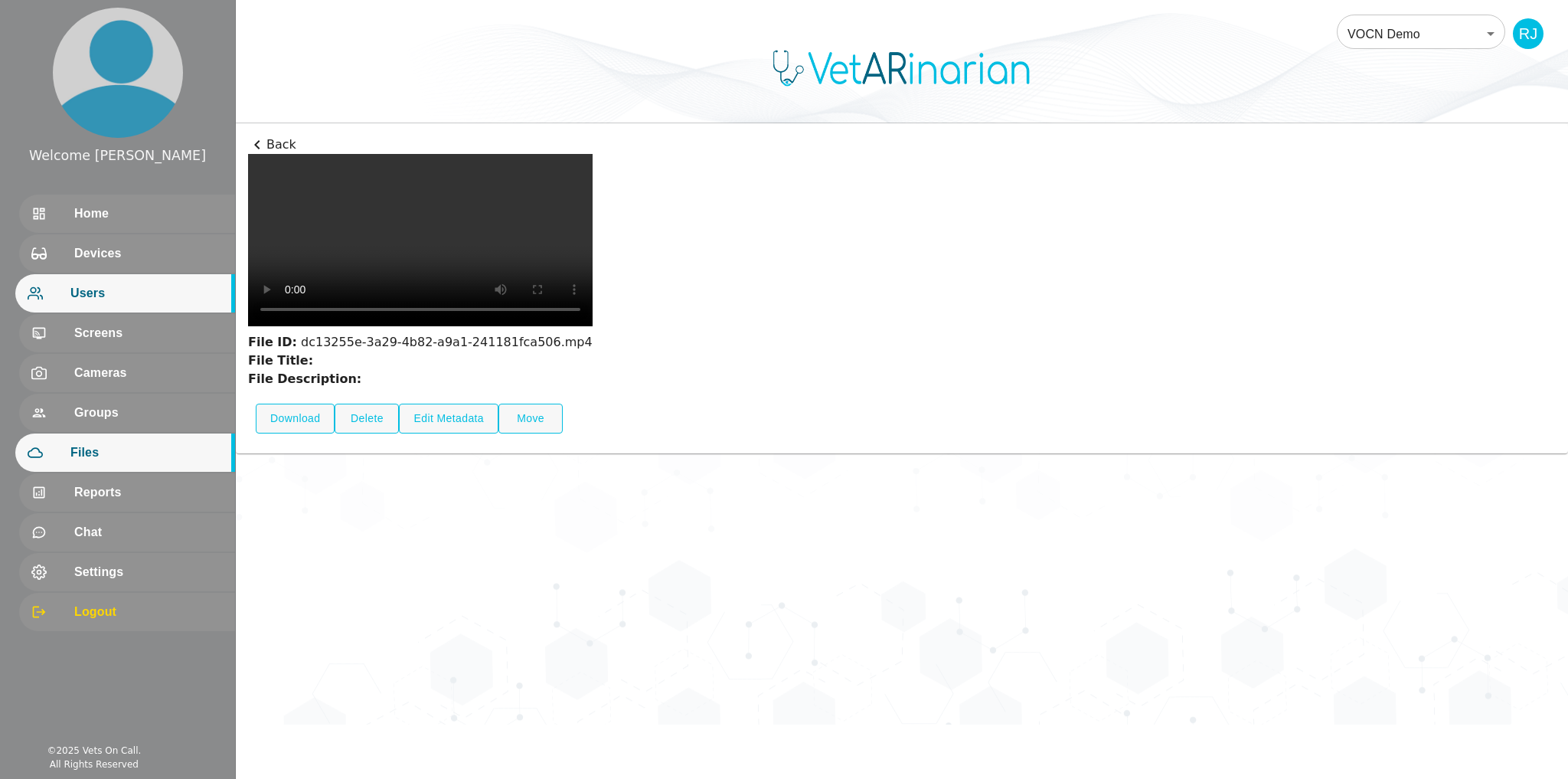
click at [99, 295] on span "Users" at bounding box center [147, 293] width 152 height 18
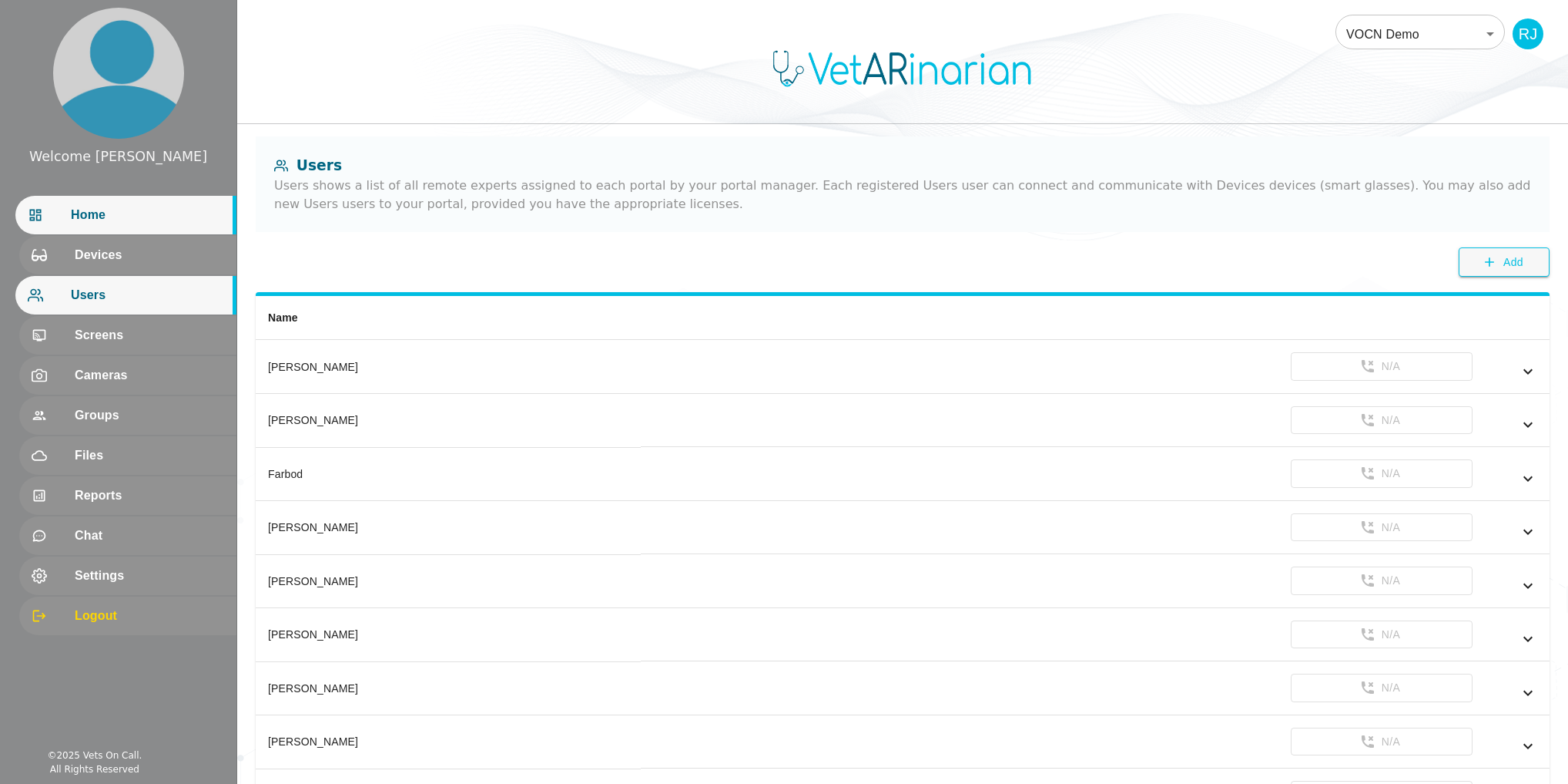
click at [126, 228] on div "Home" at bounding box center [126, 215] width 221 height 39
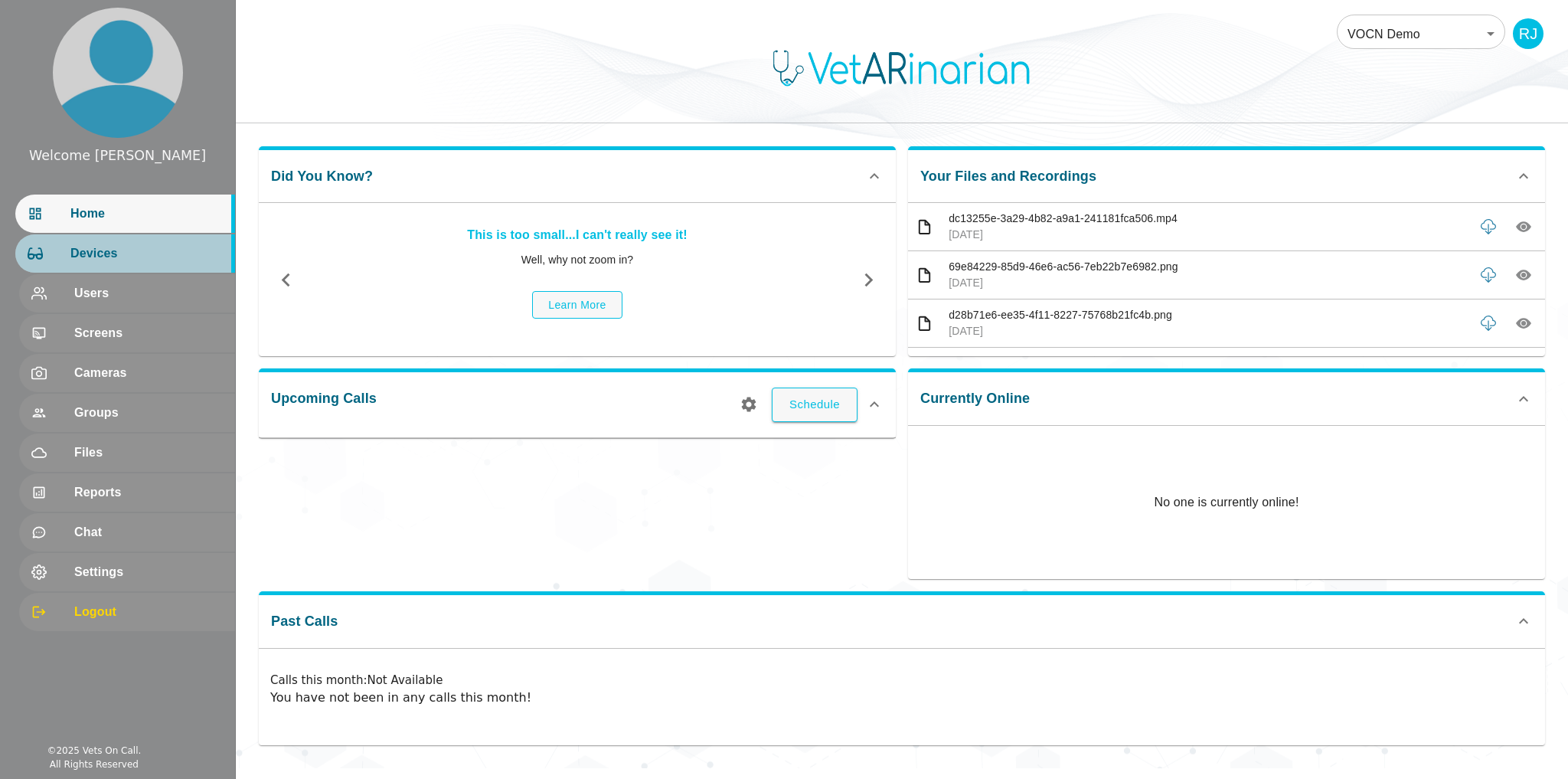
click at [129, 263] on span "Devices" at bounding box center [147, 254] width 152 height 18
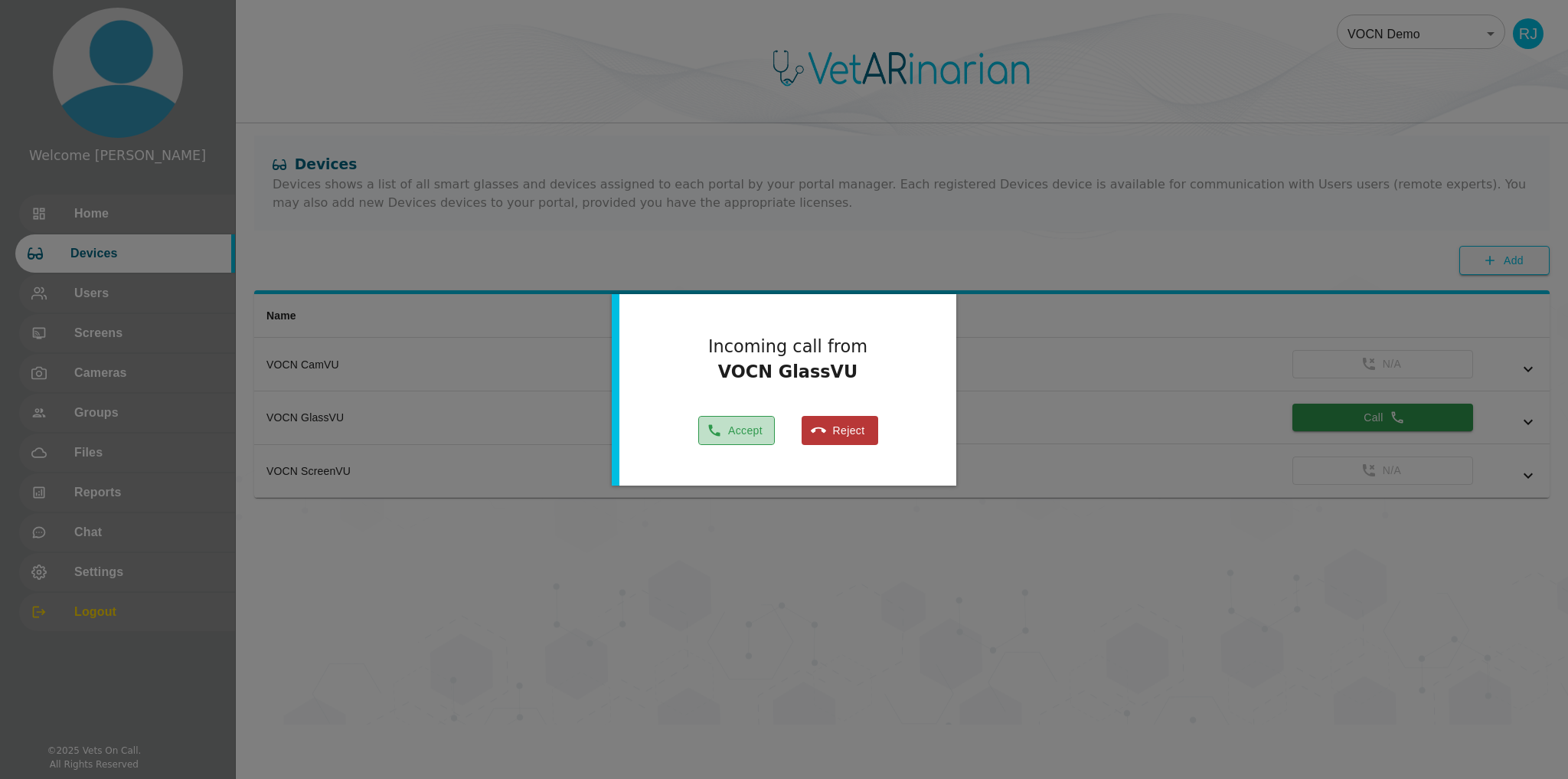
click at [735, 429] on button "Accept" at bounding box center [736, 431] width 76 height 30
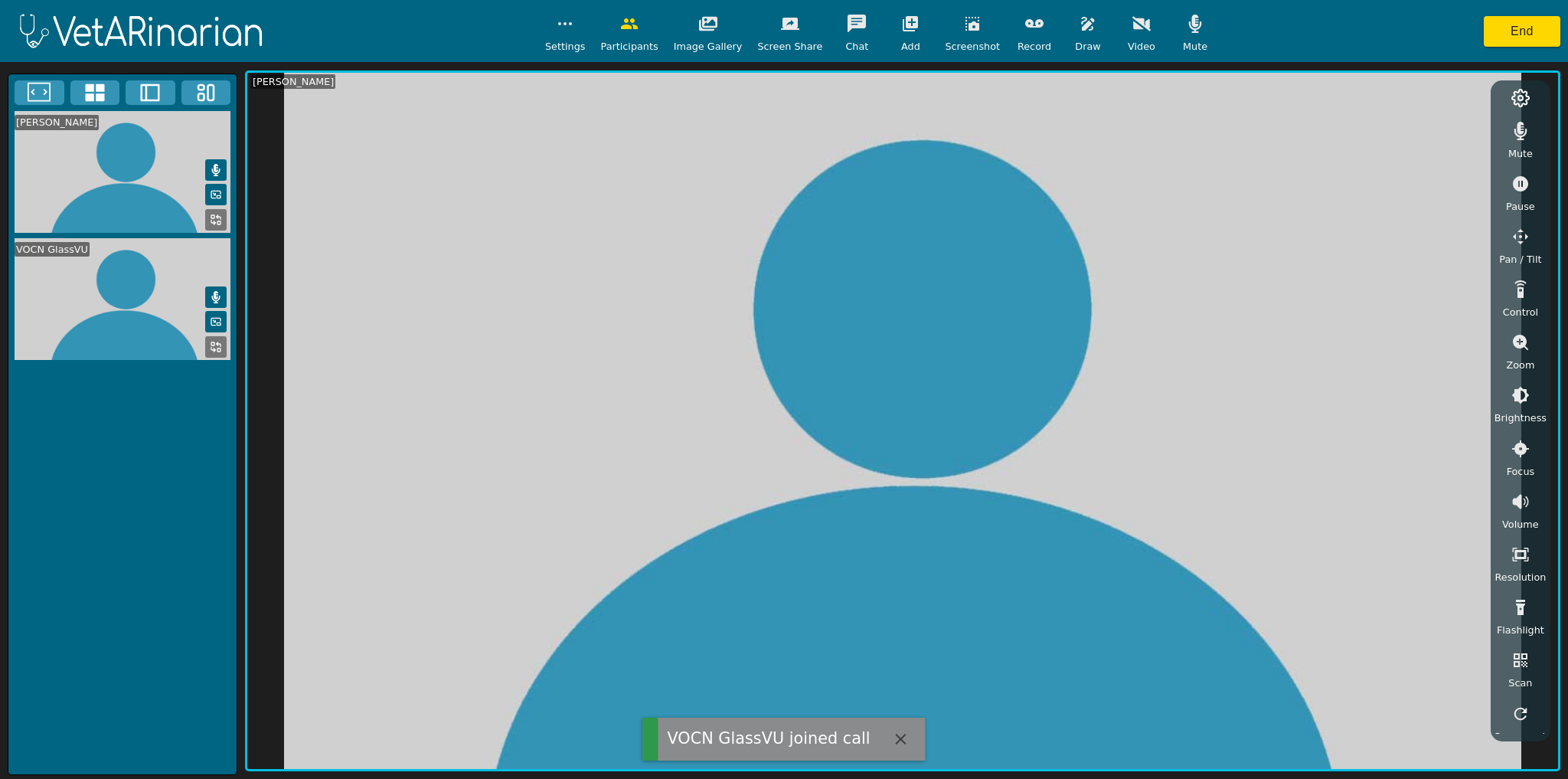
click at [1187, 23] on button "button" at bounding box center [1195, 23] width 39 height 31
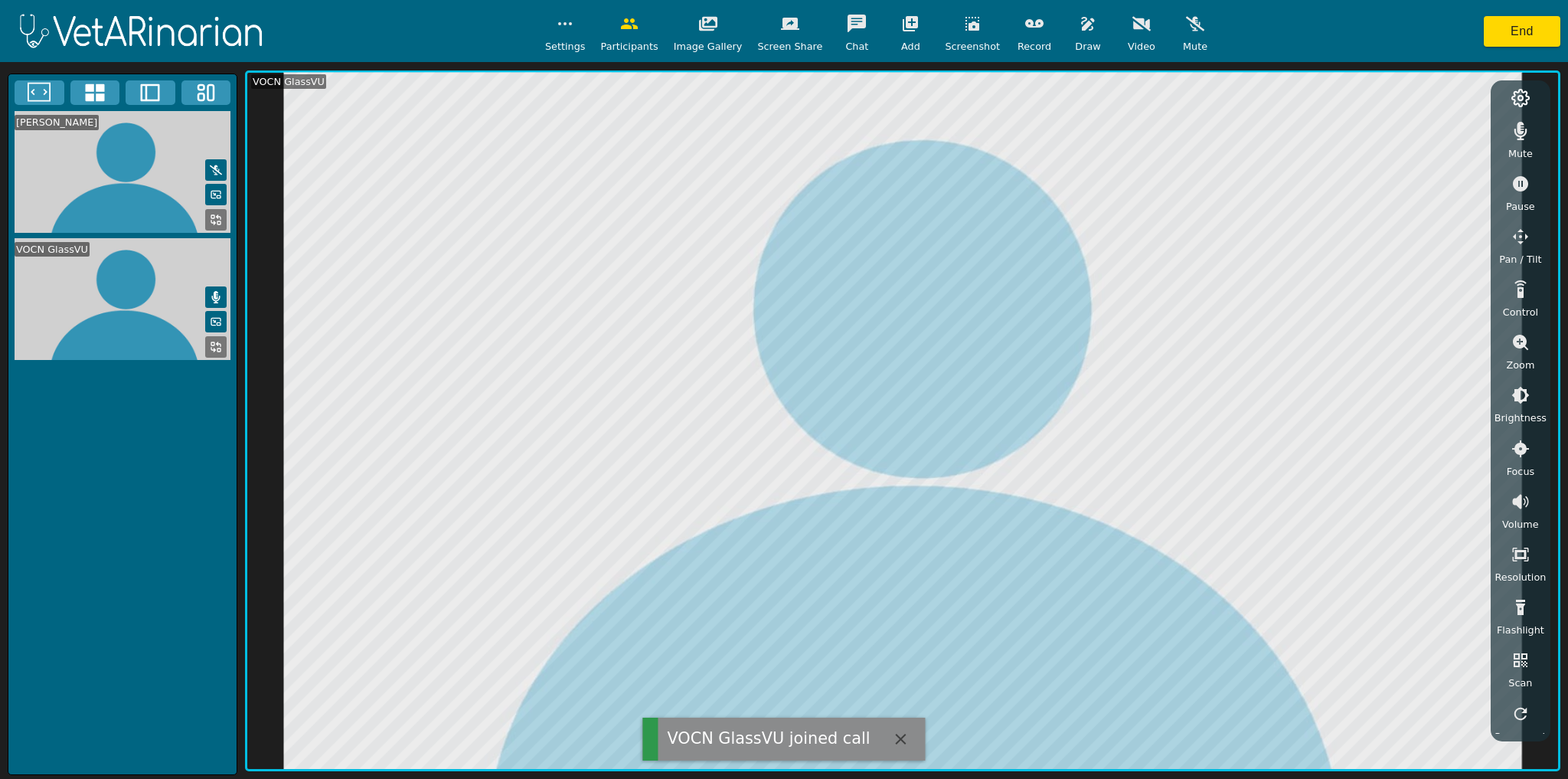
click at [1519, 126] on icon "button" at bounding box center [1521, 131] width 13 height 18
click at [1520, 343] on icon "button" at bounding box center [1521, 343] width 18 height 18
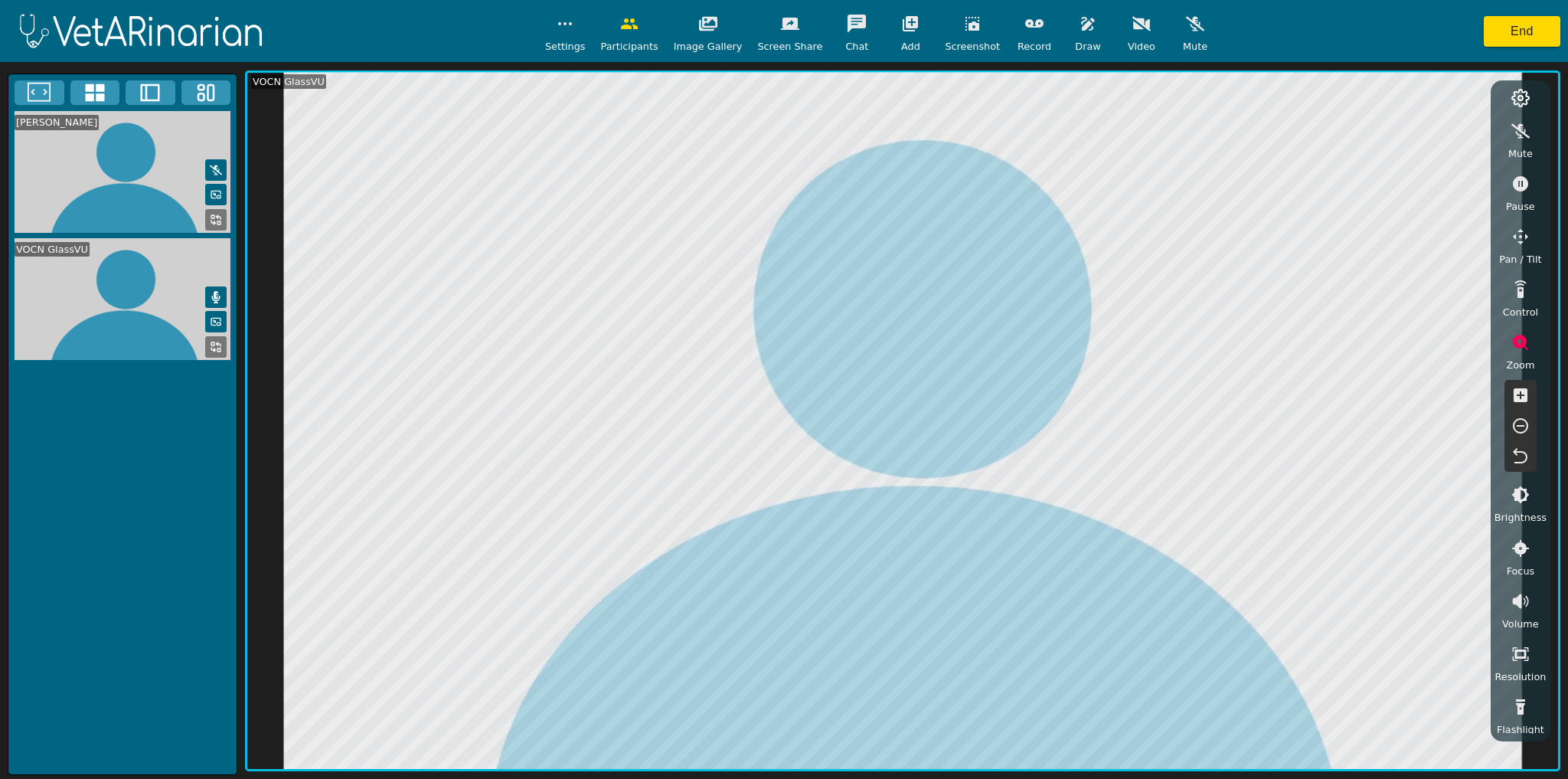
click at [1525, 397] on icon "button" at bounding box center [1520, 395] width 13 height 13
click at [792, 31] on icon "button" at bounding box center [790, 23] width 18 height 18
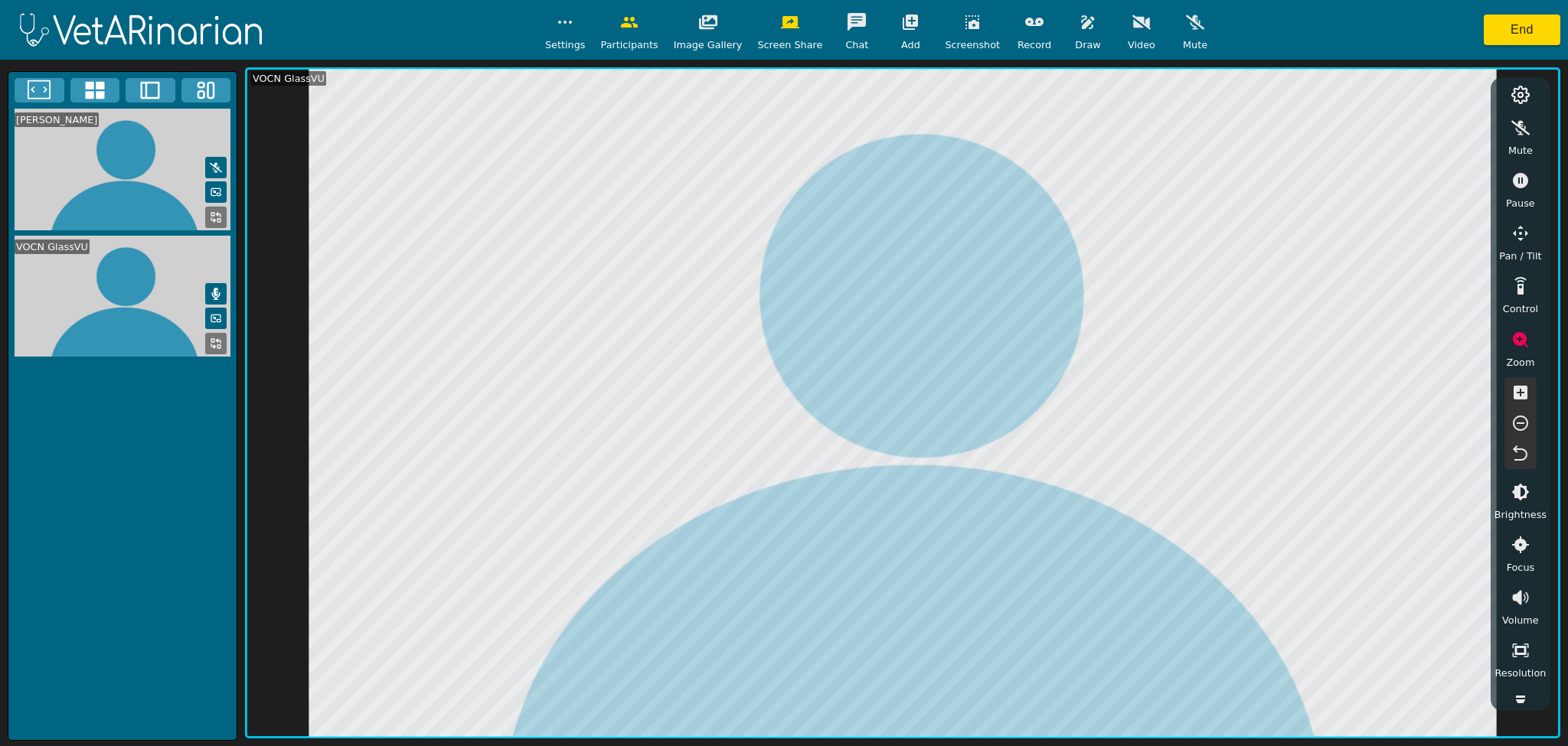
click at [153, 89] on icon at bounding box center [149, 90] width 23 height 23
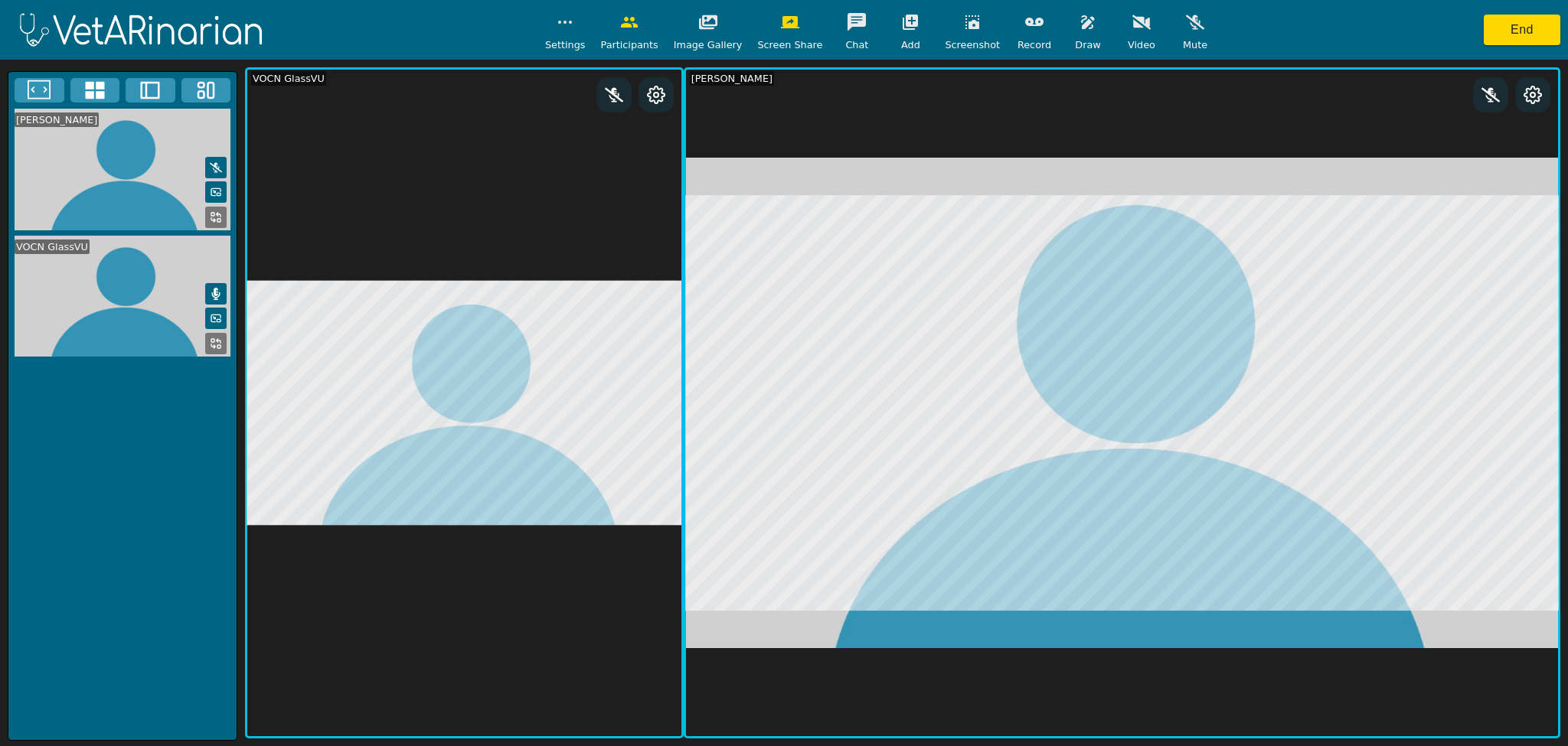
click at [211, 211] on icon at bounding box center [215, 217] width 13 height 13
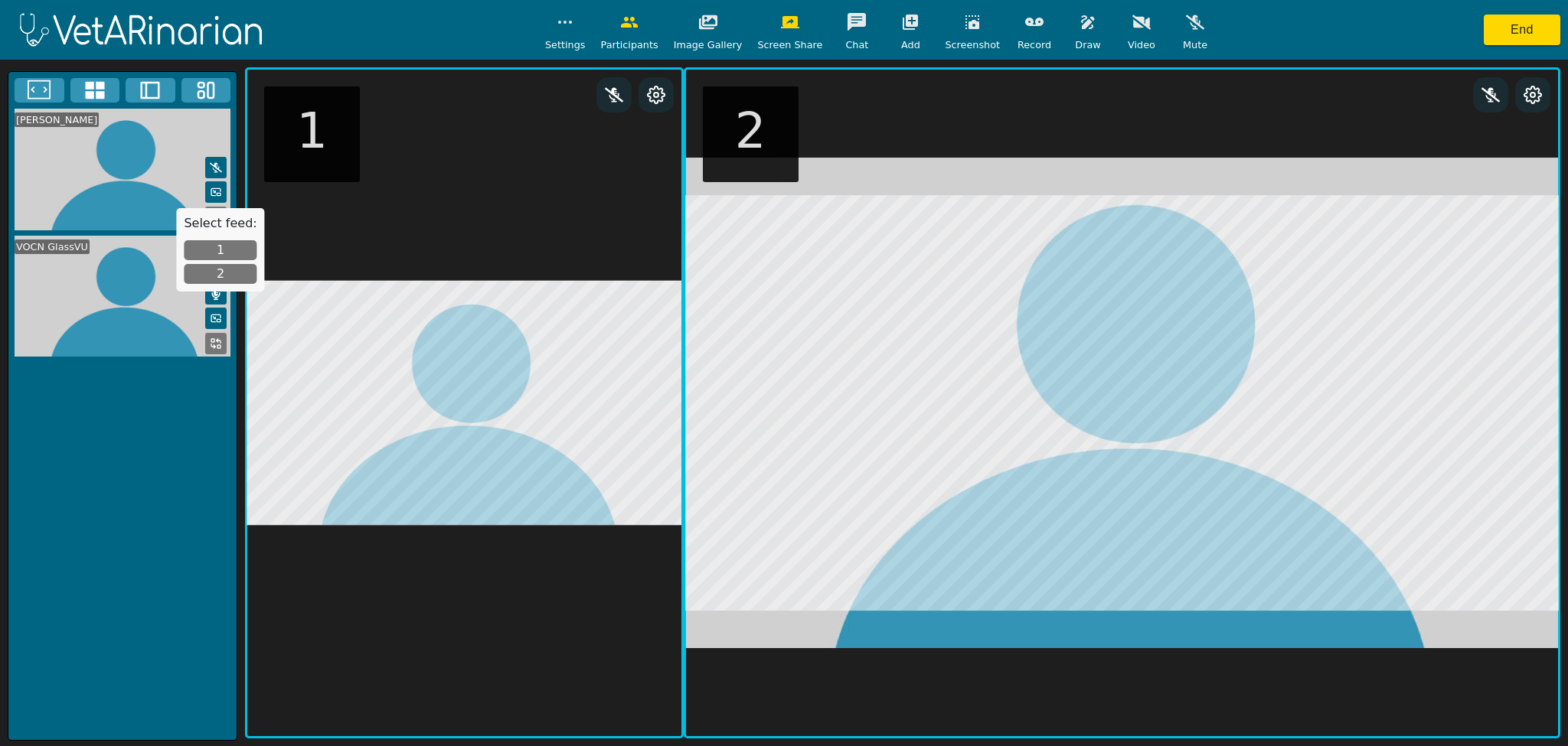
click at [220, 251] on button "1" at bounding box center [219, 250] width 73 height 20
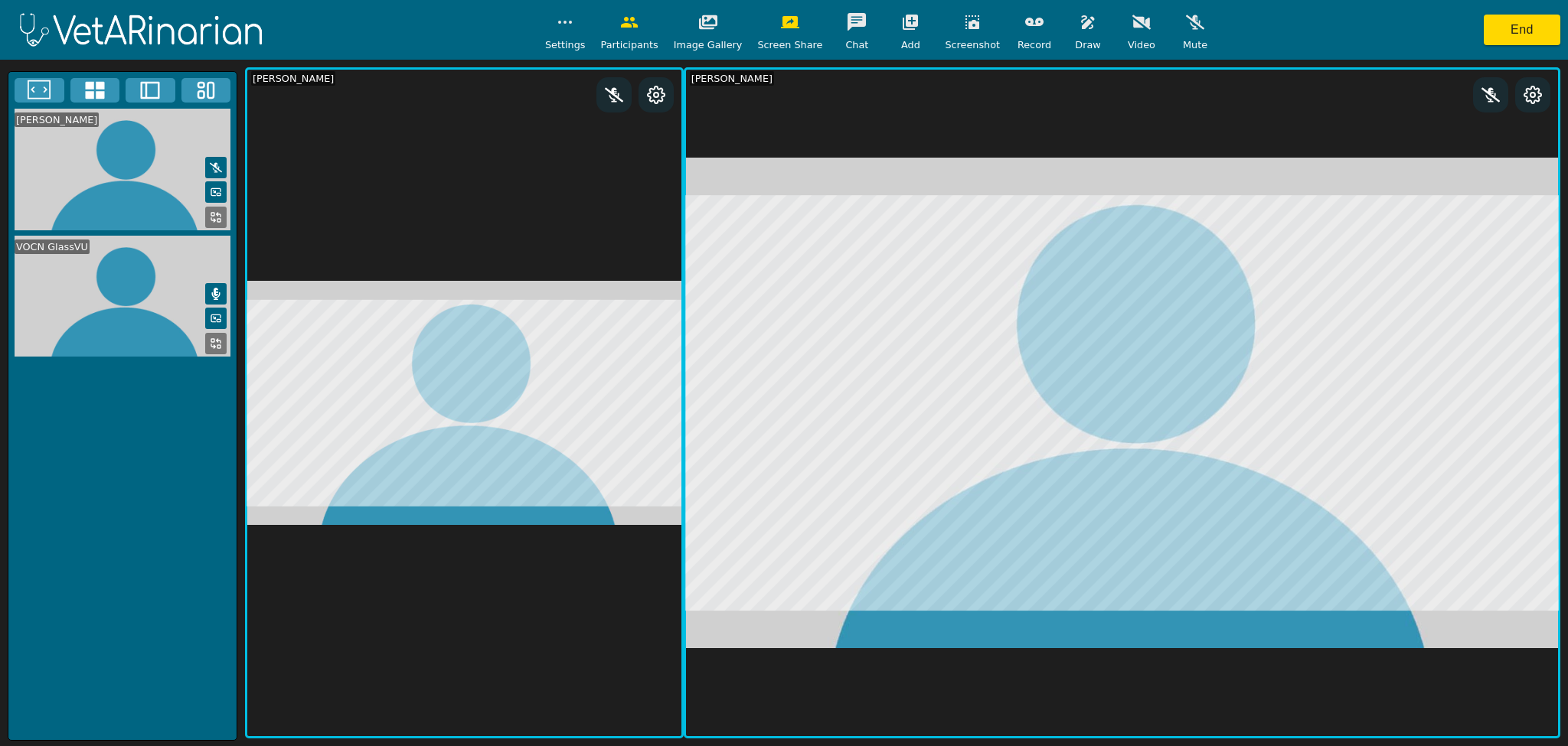
click at [215, 337] on icon at bounding box center [215, 343] width 13 height 13
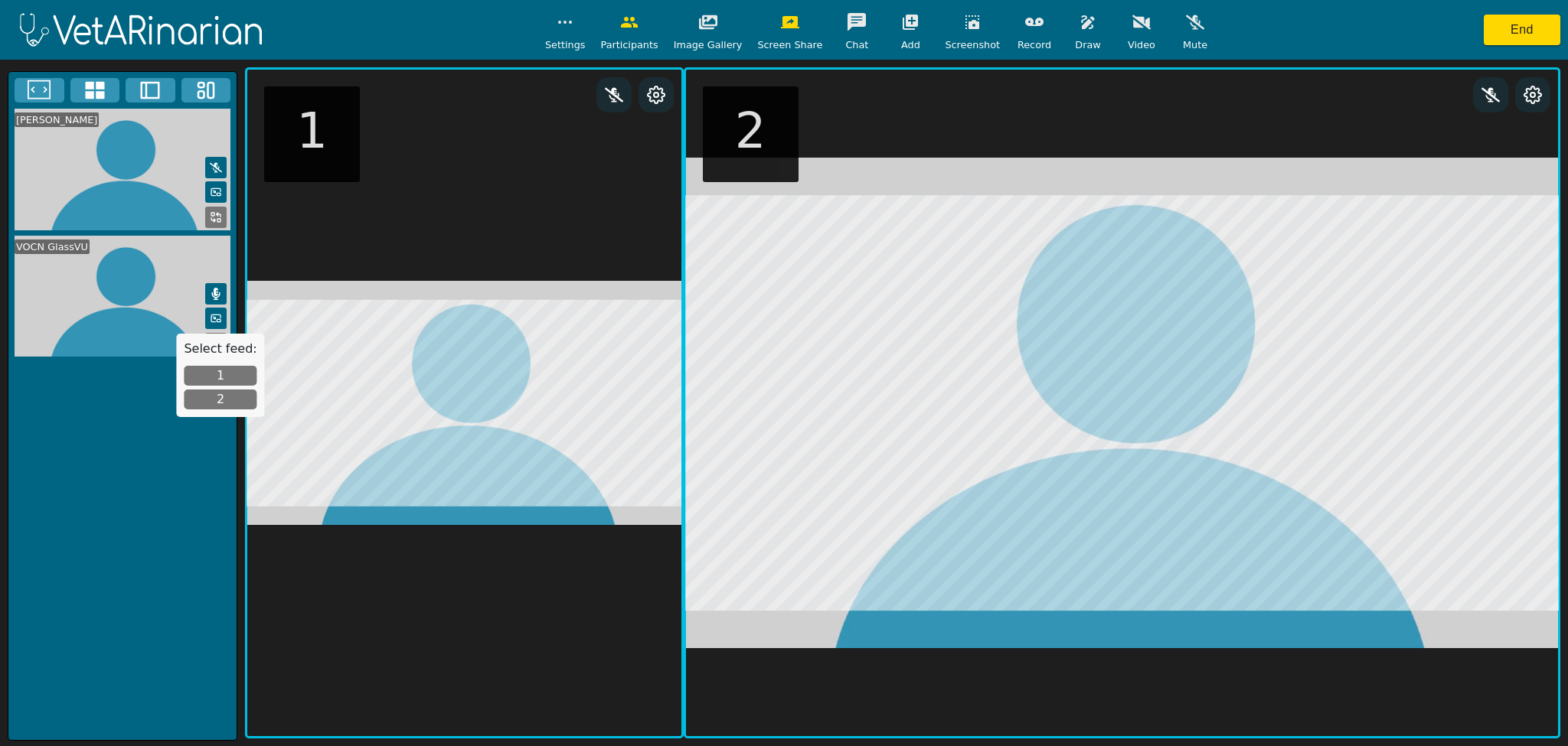
click at [220, 395] on button "2" at bounding box center [219, 399] width 73 height 20
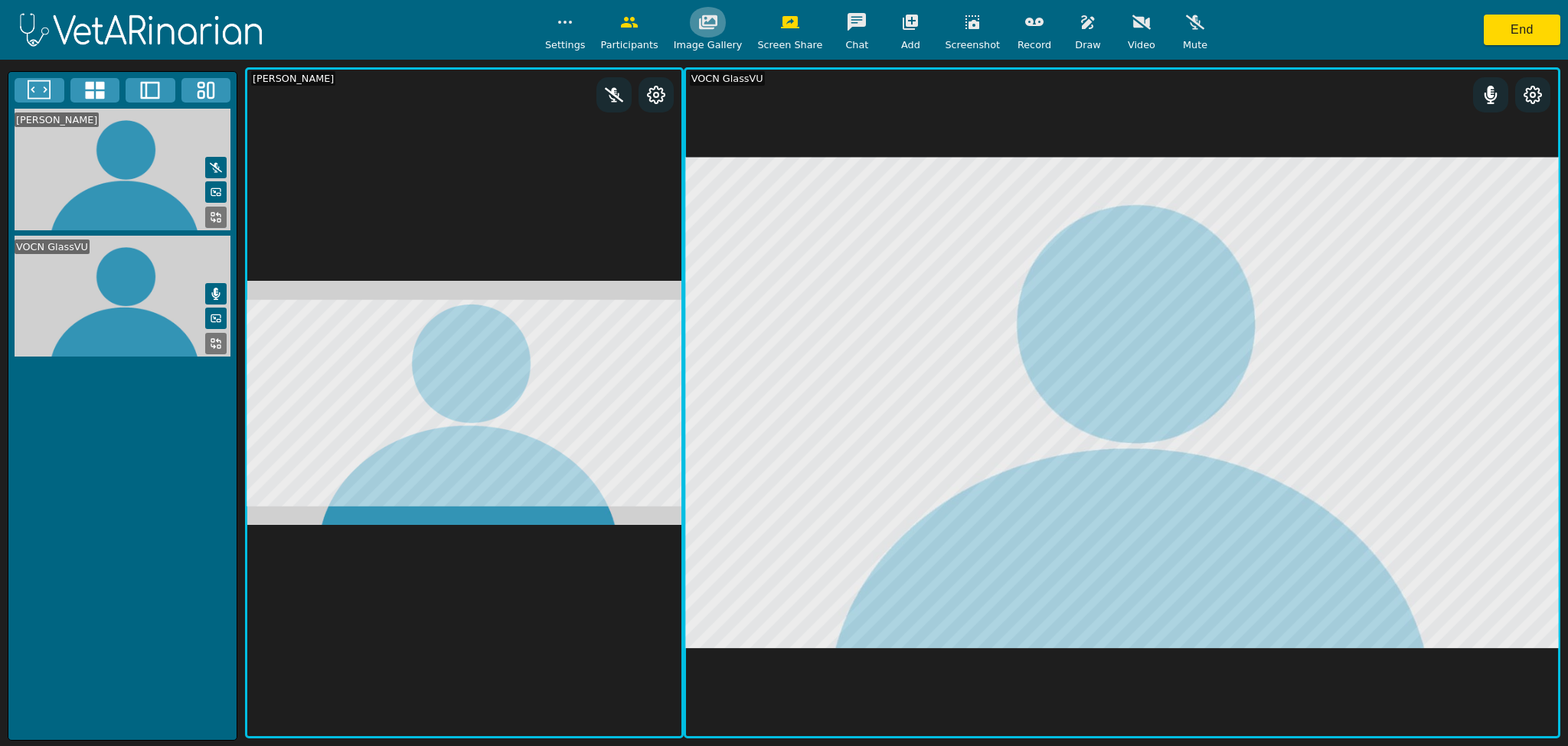
click at [718, 30] on icon "button" at bounding box center [709, 23] width 18 height 18
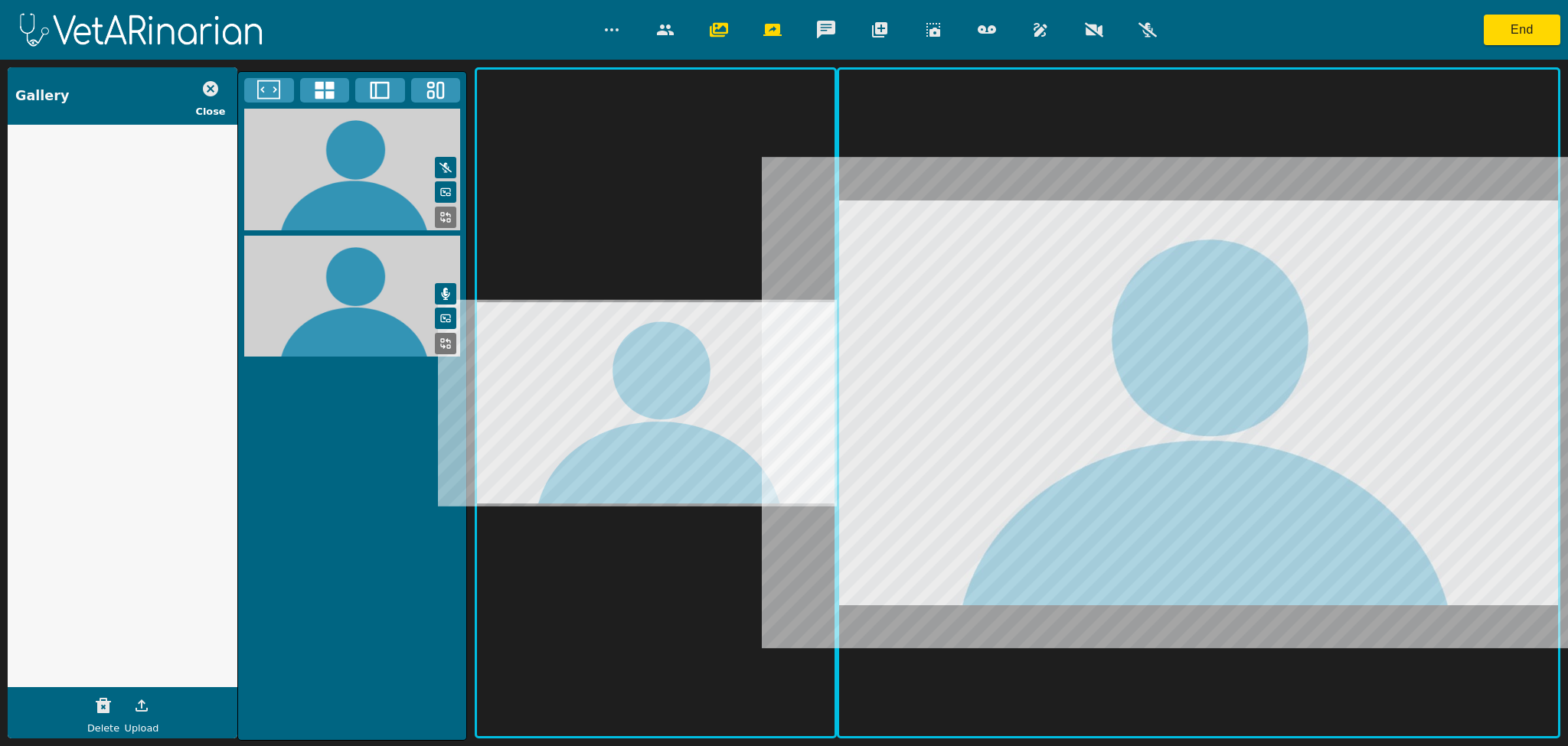
click at [215, 88] on icon "button" at bounding box center [210, 89] width 15 height 15
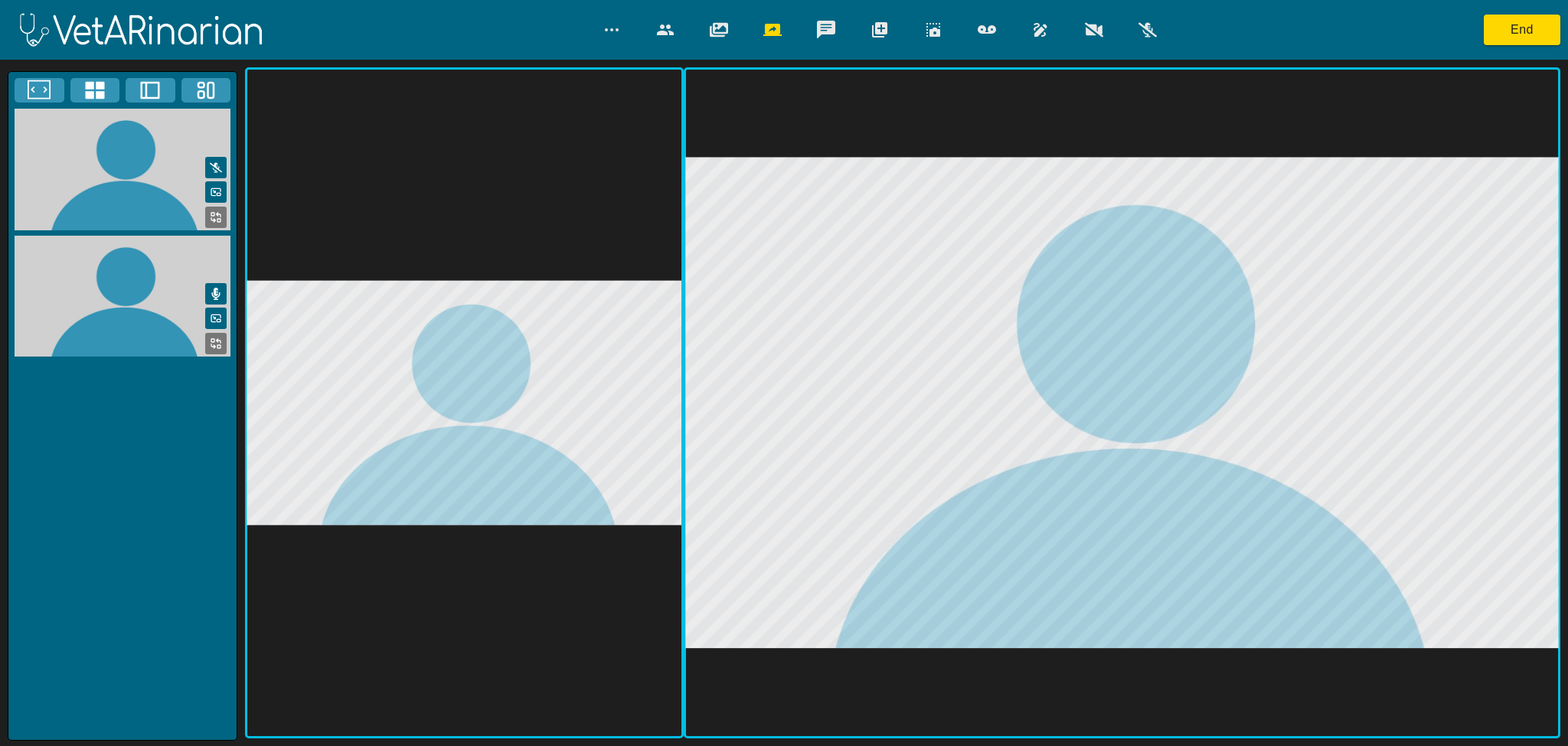
click at [1467, 120] on video at bounding box center [1122, 403] width 872 height 667
click at [1560, 166] on div at bounding box center [1122, 403] width 877 height 672
click at [611, 29] on circle "button" at bounding box center [611, 30] width 2 height 2
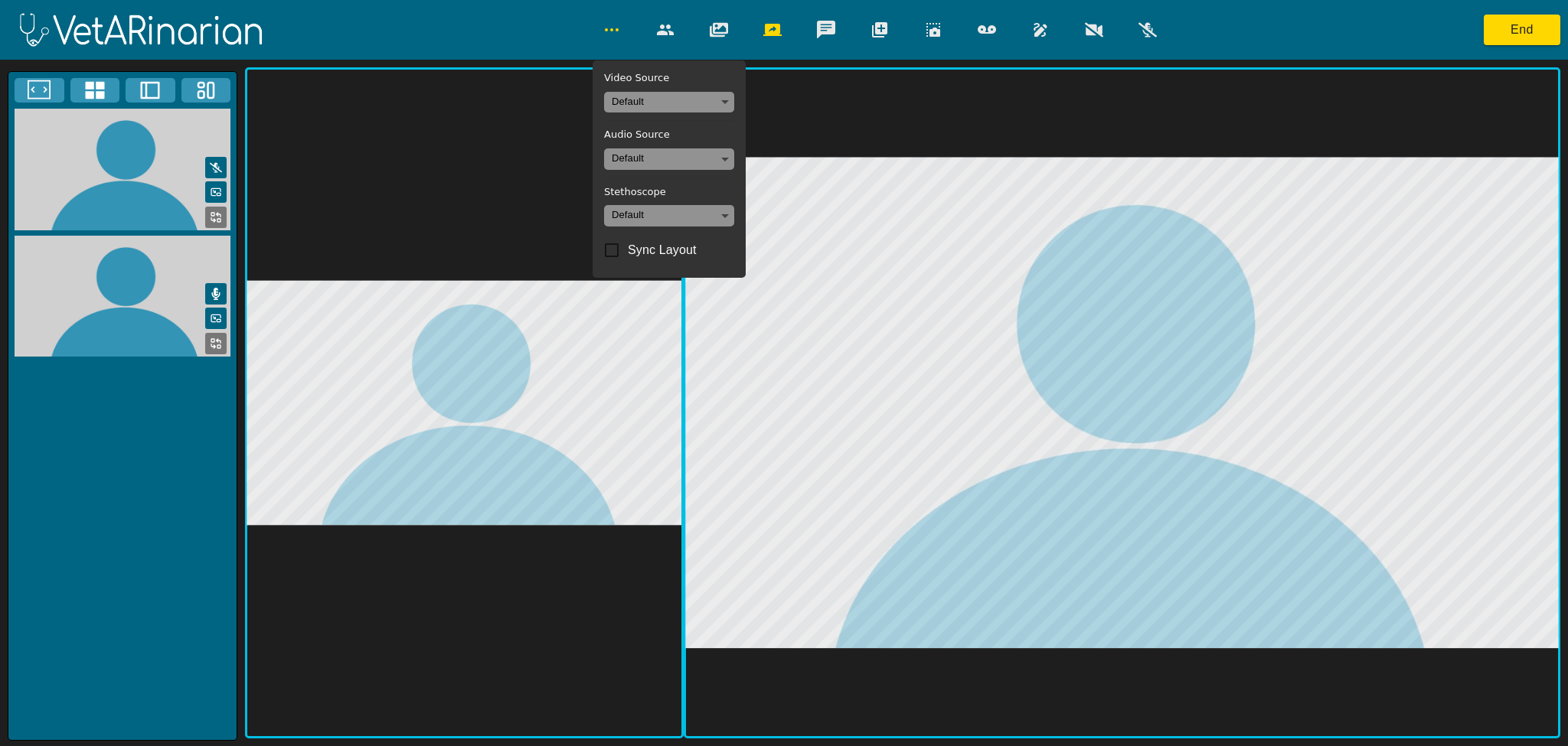
click at [611, 29] on circle "button" at bounding box center [611, 30] width 2 height 2
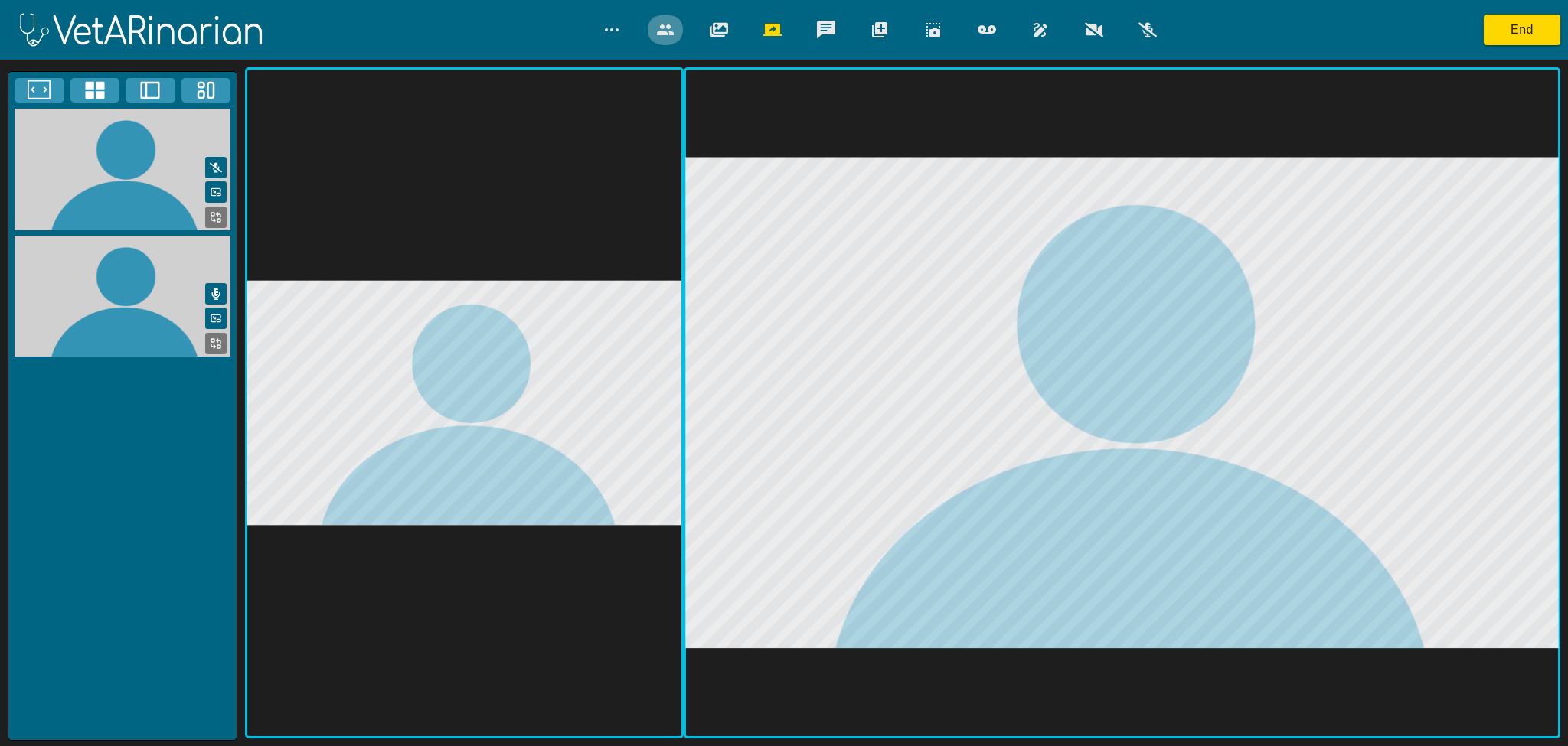
click at [655, 26] on button "button" at bounding box center [666, 29] width 39 height 31
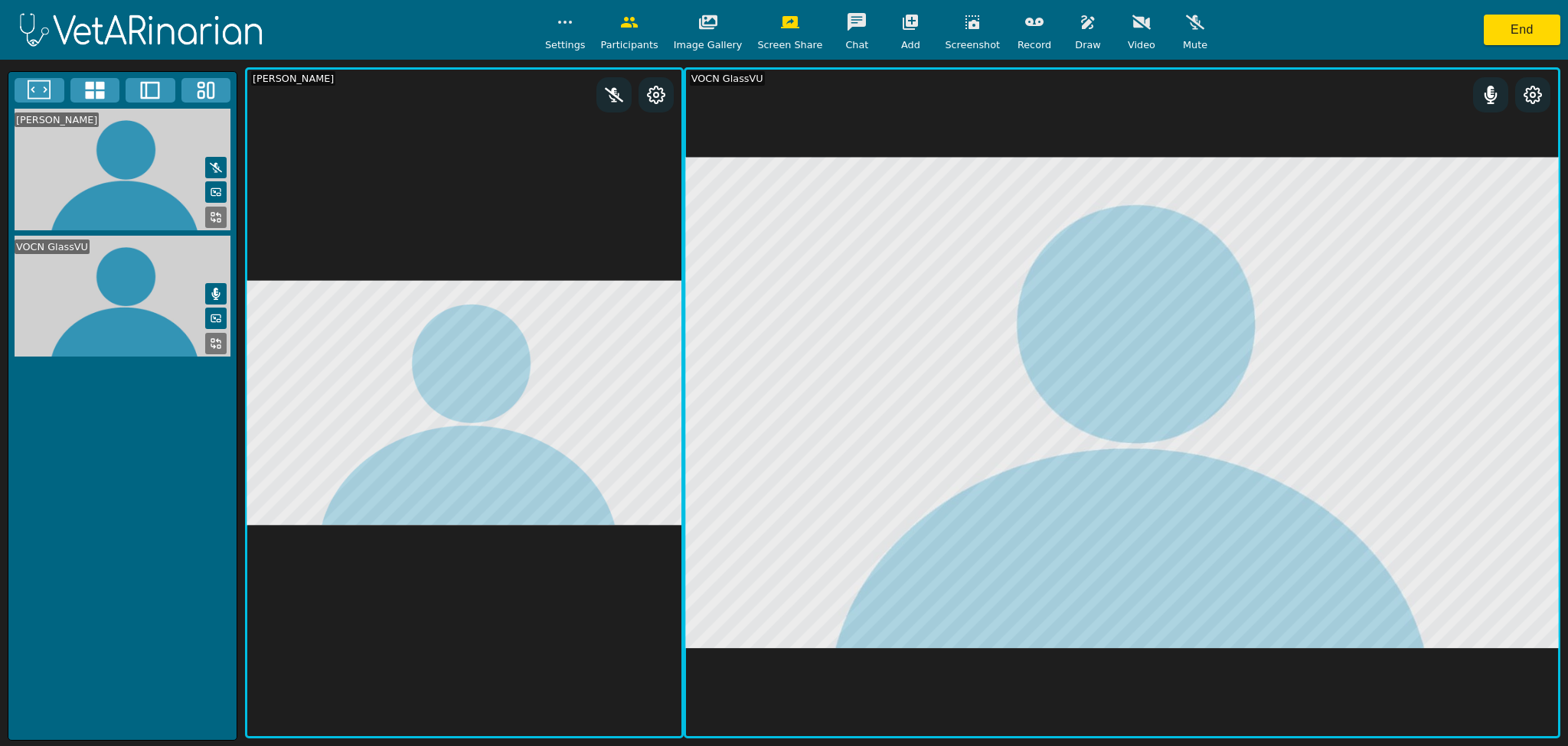
click at [1536, 98] on icon at bounding box center [1533, 95] width 18 height 18
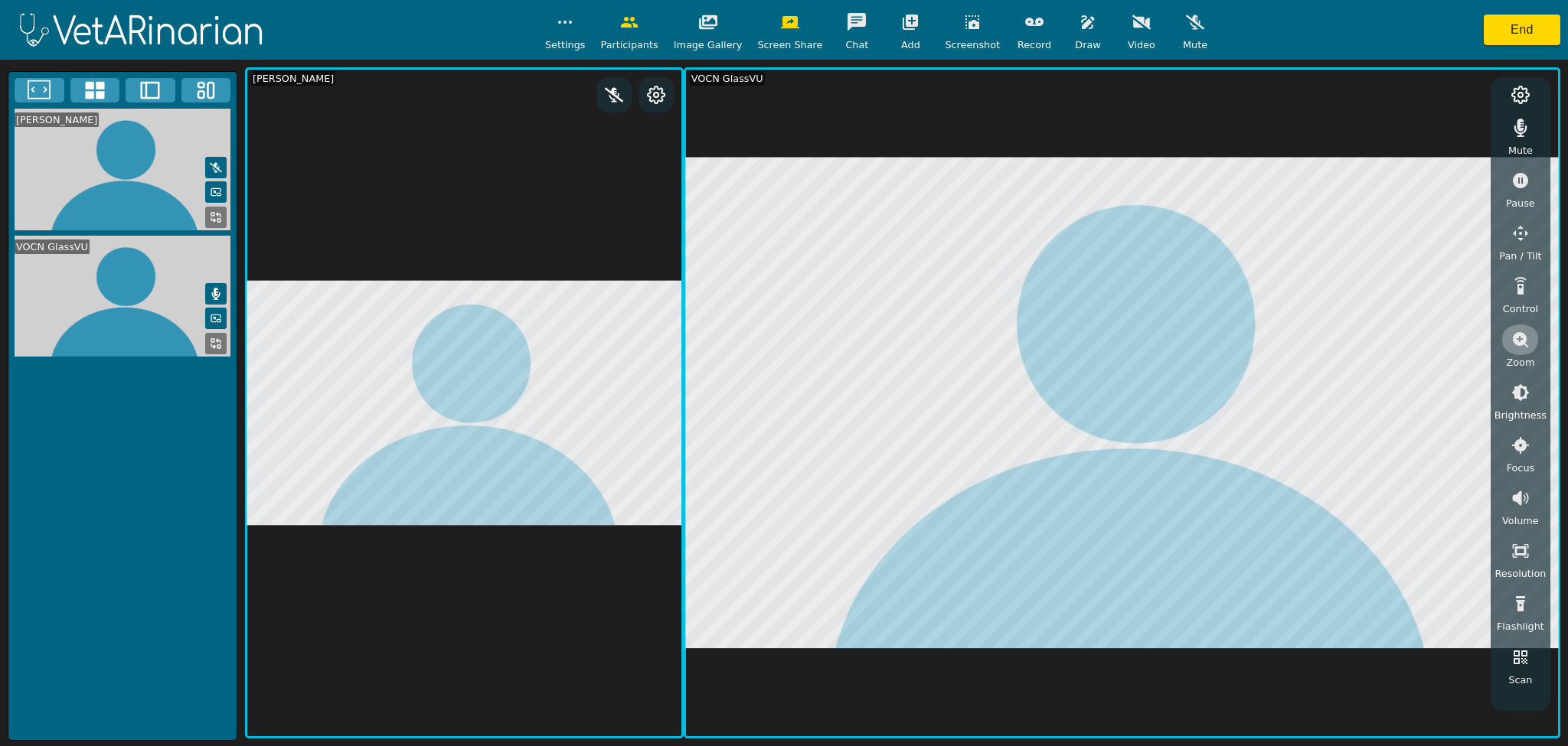
click at [1516, 339] on icon "button" at bounding box center [1520, 340] width 15 height 15
click at [1525, 423] on icon "button" at bounding box center [1521, 424] width 18 height 18
click at [1522, 392] on icon "button" at bounding box center [1521, 393] width 18 height 18
click at [1079, 28] on icon "button" at bounding box center [1088, 23] width 18 height 18
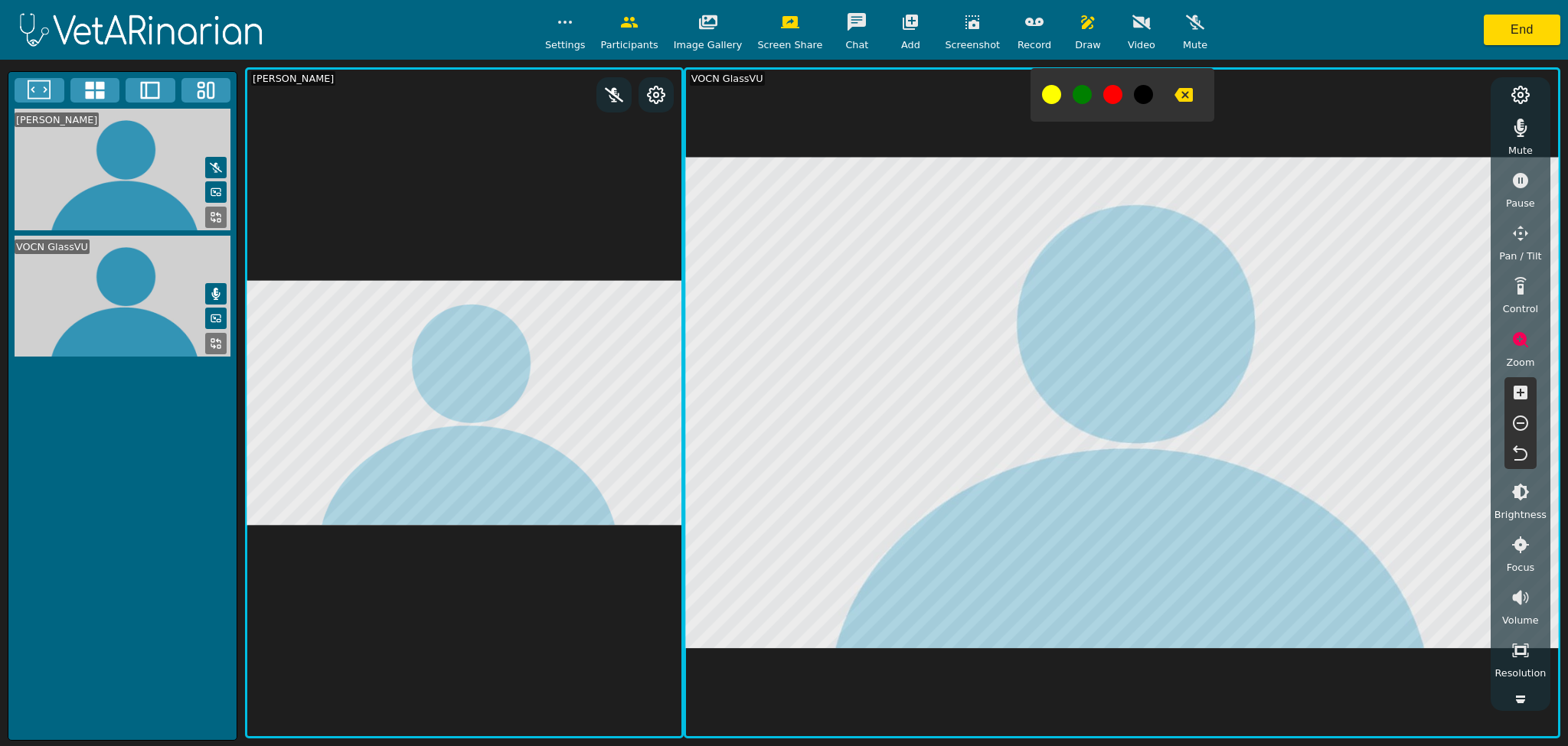
click at [1084, 94] on div at bounding box center [1122, 95] width 183 height 54
click at [1174, 98] on icon "button" at bounding box center [1184, 95] width 18 height 13
click at [1079, 27] on icon "button" at bounding box center [1088, 23] width 18 height 18
click at [147, 91] on icon at bounding box center [149, 90] width 23 height 23
click at [211, 215] on icon at bounding box center [215, 217] width 13 height 13
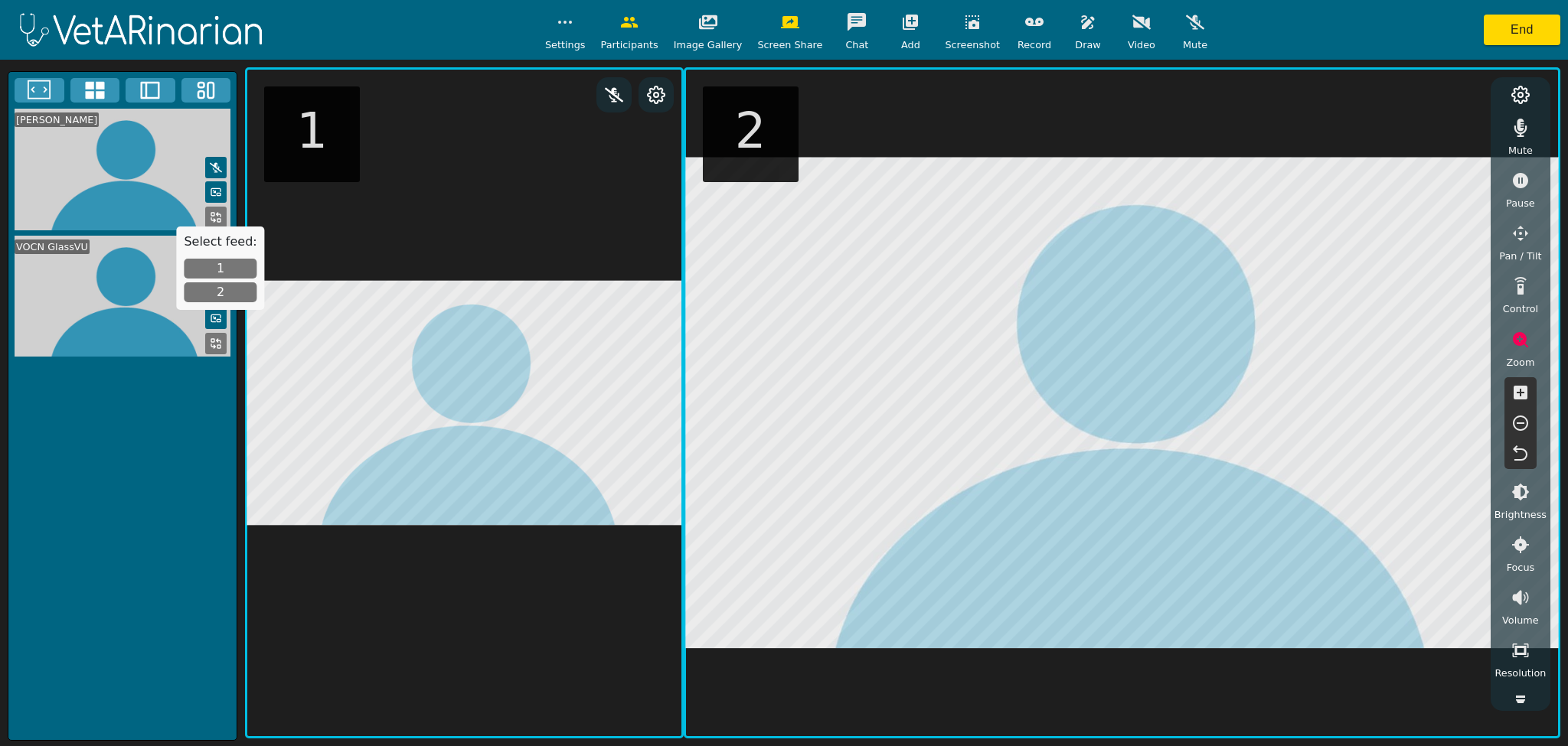
click at [220, 288] on button "2" at bounding box center [219, 292] width 73 height 20
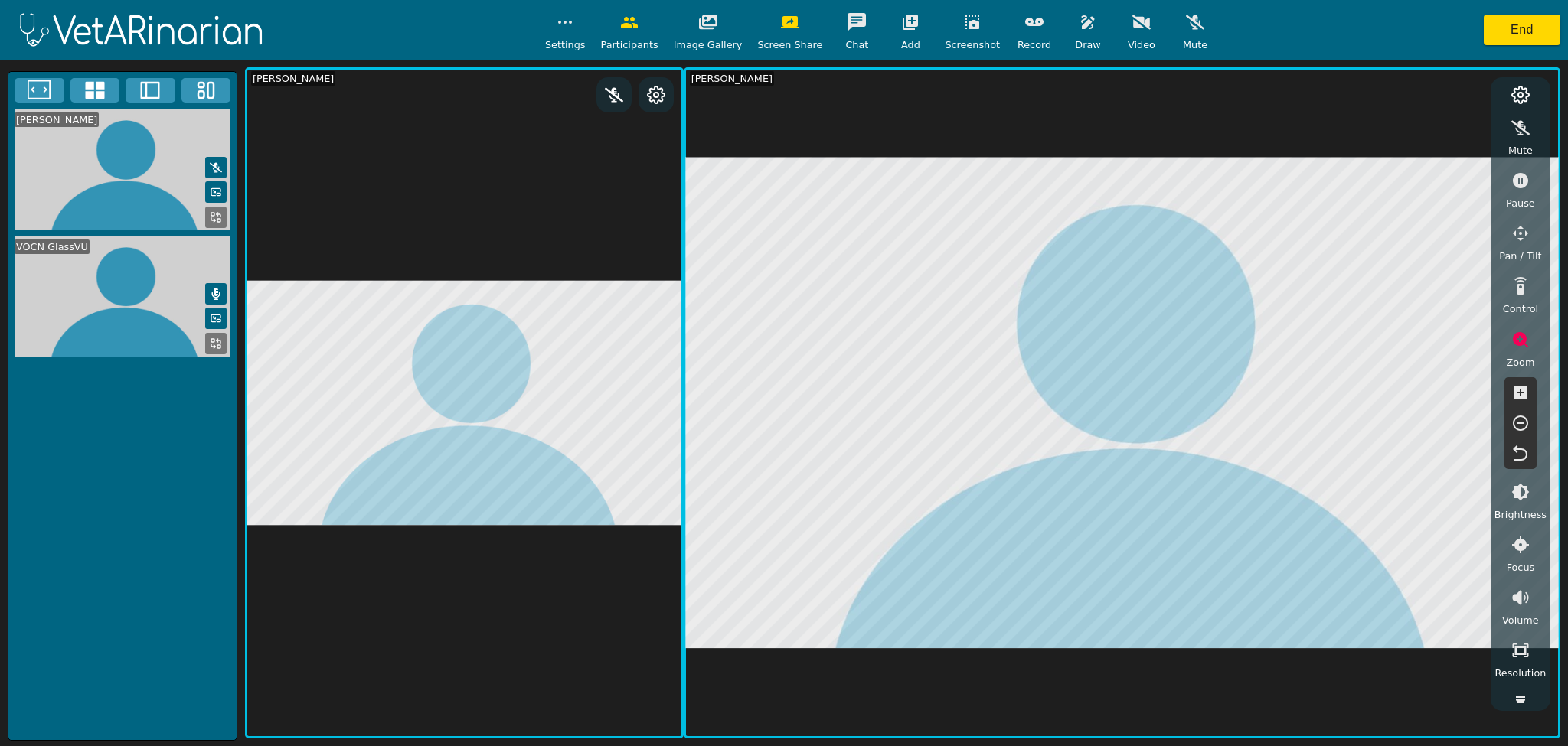
click at [209, 342] on button at bounding box center [216, 344] width 22 height 22
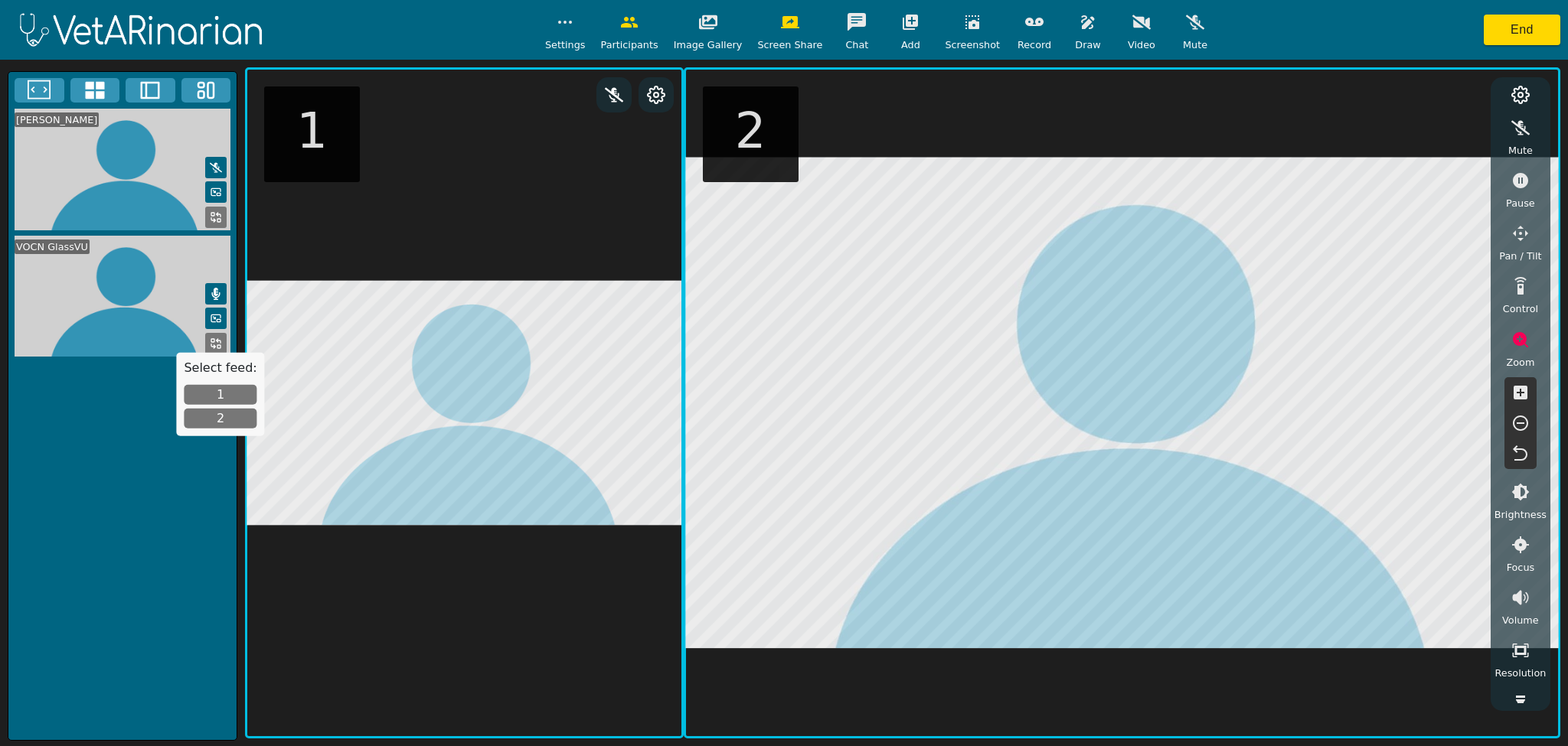
click at [202, 390] on button "1" at bounding box center [219, 395] width 73 height 20
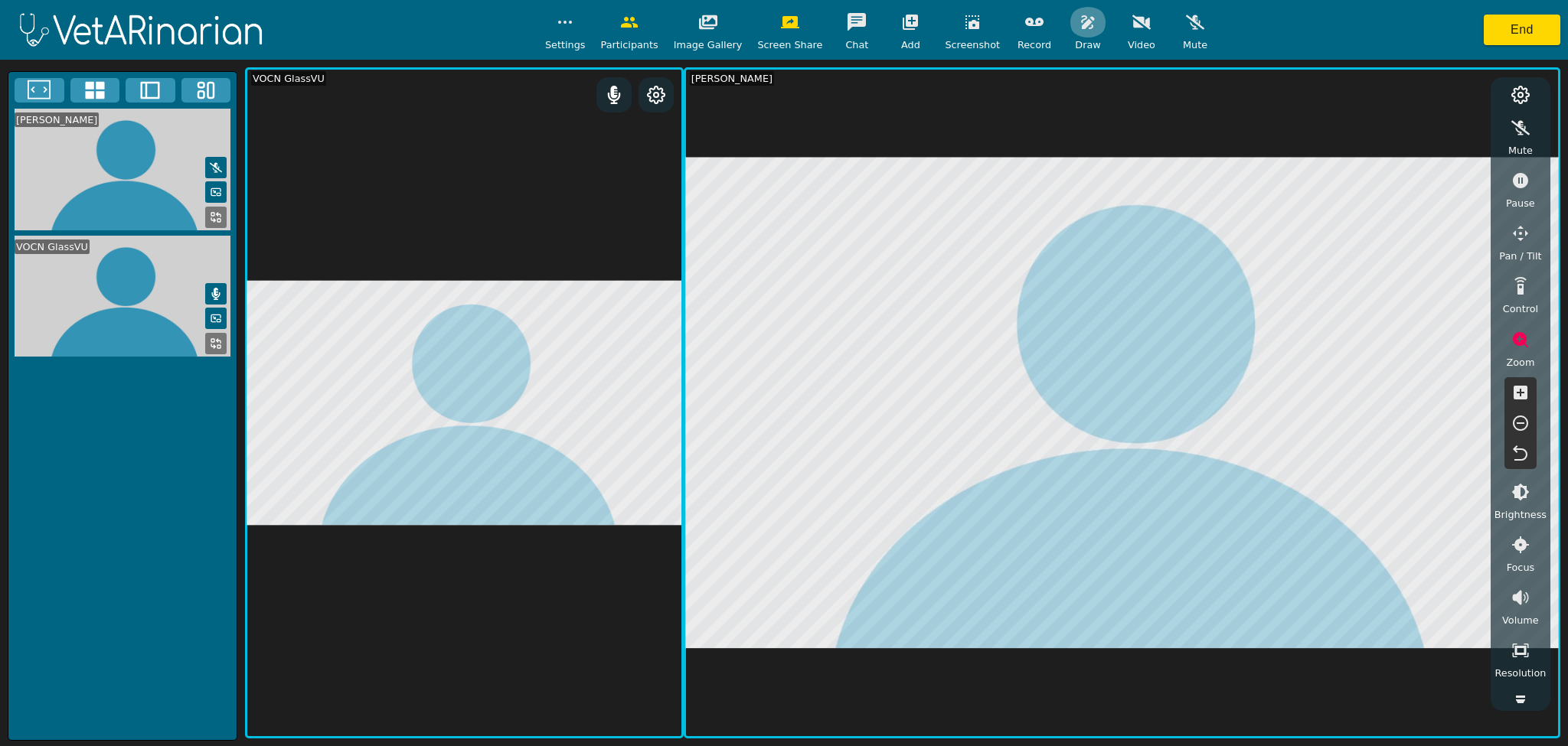
click at [1081, 24] on icon "button" at bounding box center [1088, 22] width 13 height 13
click at [1079, 28] on icon "button" at bounding box center [1088, 23] width 18 height 18
click at [1079, 24] on icon "button" at bounding box center [1088, 23] width 18 height 18
click at [1174, 96] on icon "button" at bounding box center [1184, 95] width 18 height 13
click at [1079, 29] on icon "button" at bounding box center [1088, 23] width 18 height 18
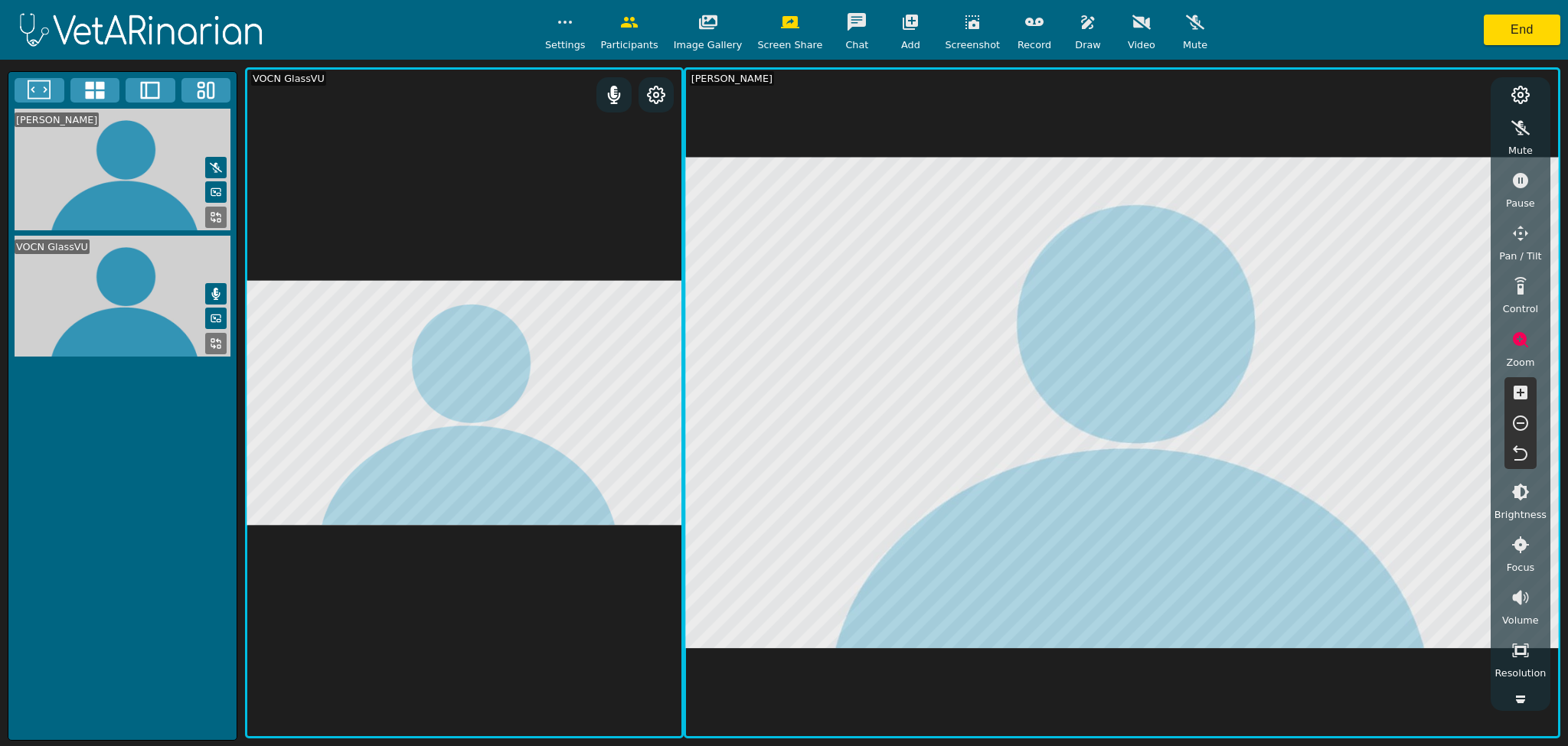
click at [1516, 288] on icon "button" at bounding box center [1521, 286] width 18 height 18
click at [1467, 129] on icon "button" at bounding box center [1472, 131] width 13 height 11
